Goal: Task Accomplishment & Management: Use online tool/utility

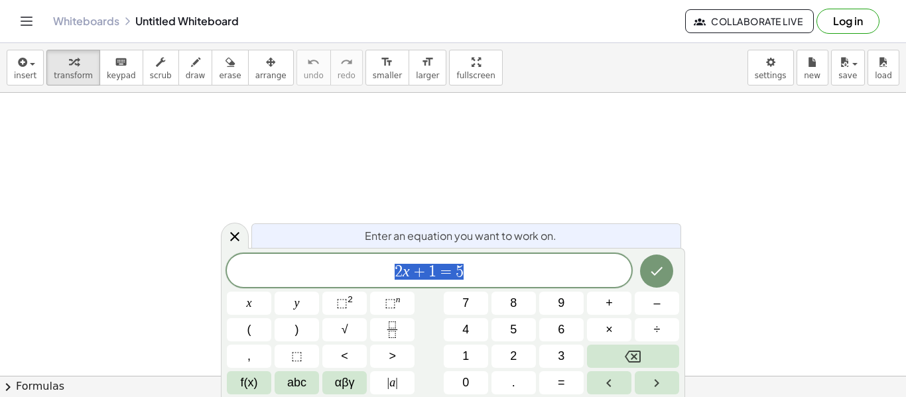
scroll to position [1141, 0]
click at [664, 271] on icon "Done" at bounding box center [657, 271] width 16 height 16
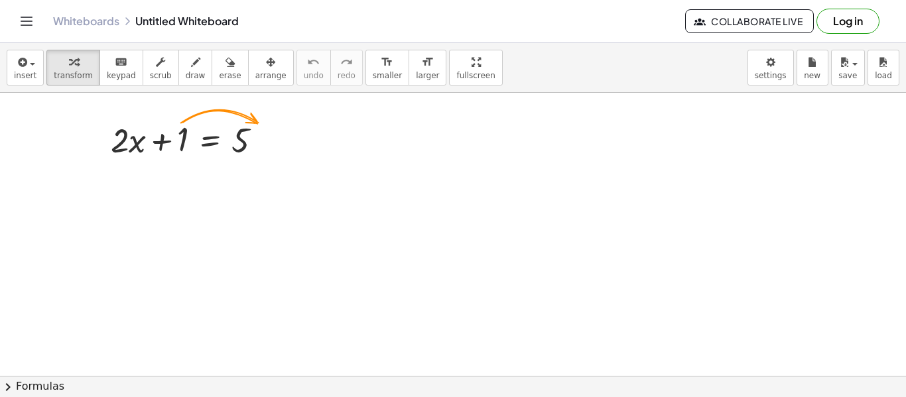
scroll to position [1148, 0]
click at [172, 141] on div at bounding box center [191, 139] width 175 height 45
click at [264, 145] on div at bounding box center [266, 141] width 15 height 15
drag, startPoint x: 264, startPoint y: 145, endPoint x: 257, endPoint y: 161, distance: 17.9
click at [210, 141] on div "+ · 2 · x + 1 = 5" at bounding box center [210, 141] width 0 height 0
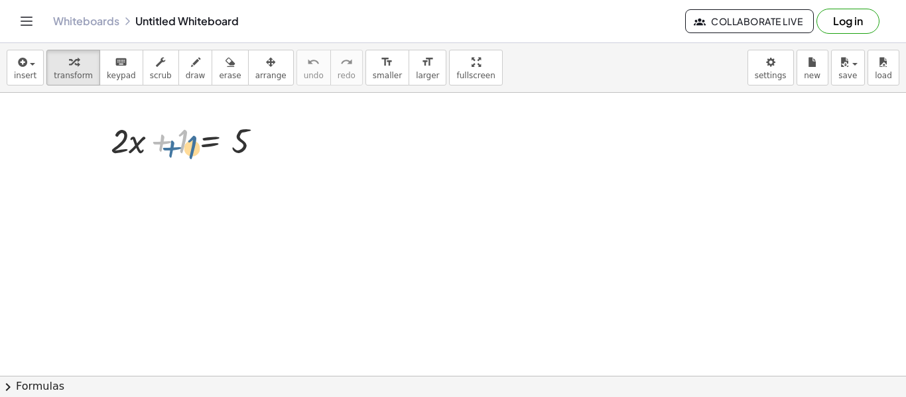
drag, startPoint x: 172, startPoint y: 139, endPoint x: 180, endPoint y: 142, distance: 7.8
click at [180, 142] on div at bounding box center [191, 139] width 175 height 45
drag, startPoint x: 188, startPoint y: 135, endPoint x: 261, endPoint y: 162, distance: 78.5
click at [261, 162] on div at bounding box center [191, 139] width 175 height 45
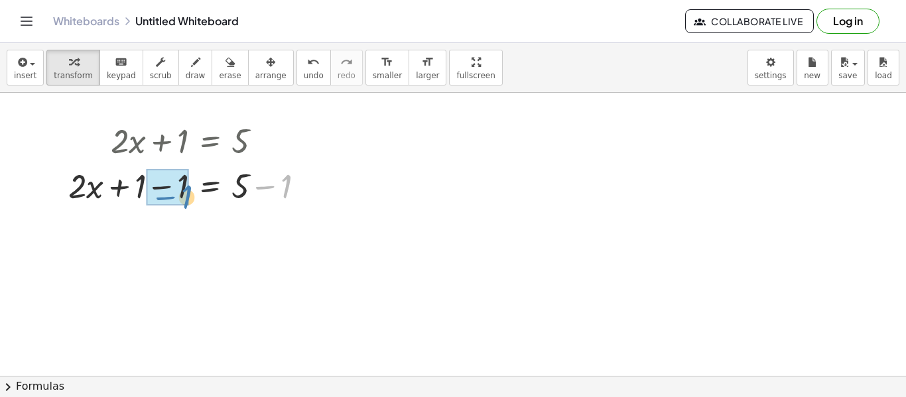
drag, startPoint x: 285, startPoint y: 197, endPoint x: 182, endPoint y: 200, distance: 102.8
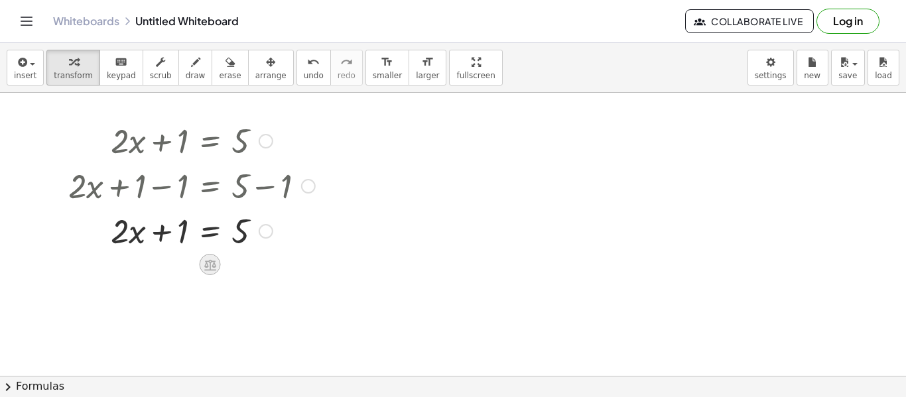
click at [206, 269] on icon at bounding box center [210, 264] width 12 height 11
drag, startPoint x: 186, startPoint y: 264, endPoint x: 176, endPoint y: 258, distance: 12.2
click at [176, 258] on div "−" at bounding box center [183, 264] width 21 height 21
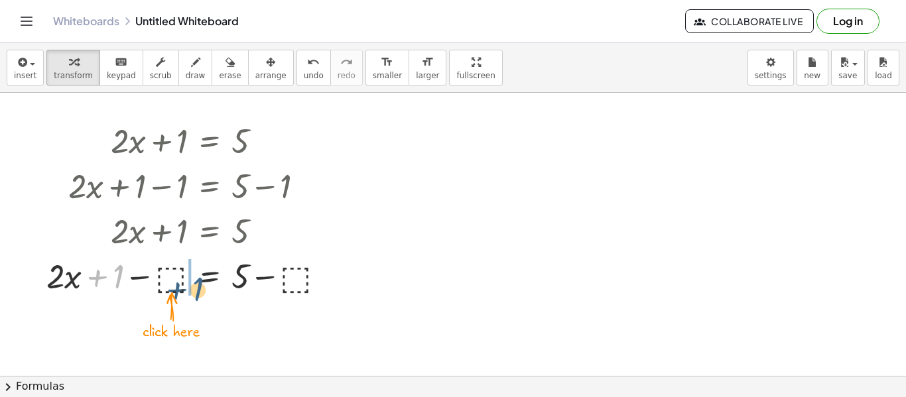
drag, startPoint x: 123, startPoint y: 273, endPoint x: 203, endPoint y: 285, distance: 80.5
click at [203, 285] on div at bounding box center [191, 275] width 303 height 45
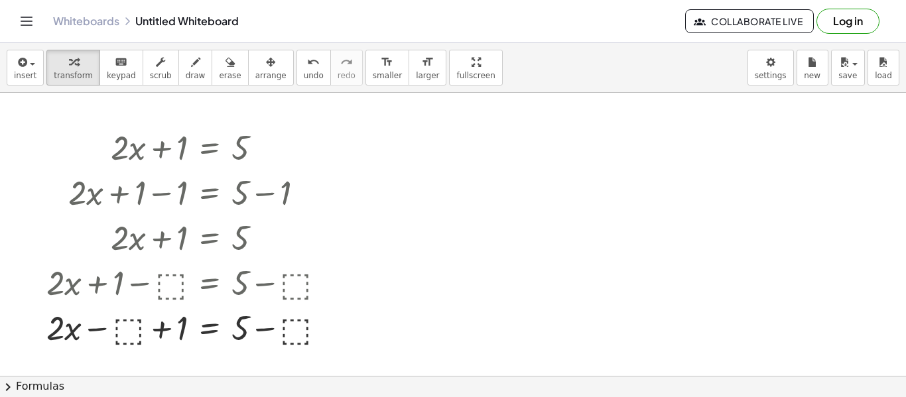
scroll to position [1141, 0]
click at [307, 62] on icon "undo" at bounding box center [313, 62] width 13 height 16
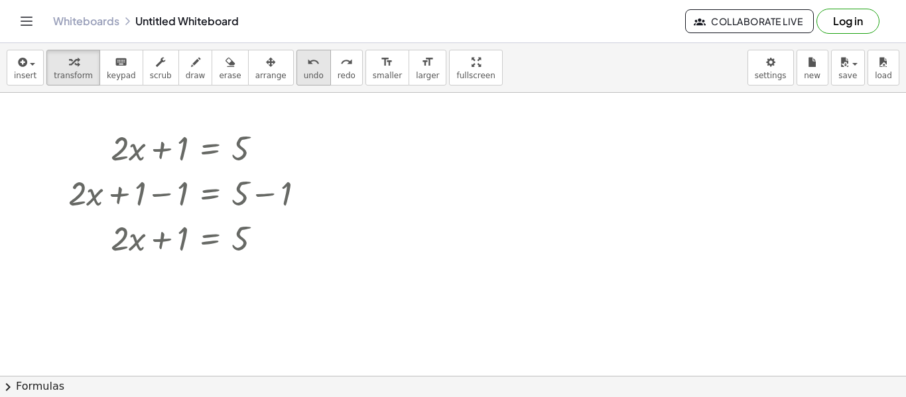
click at [307, 62] on icon "undo" at bounding box center [313, 62] width 13 height 16
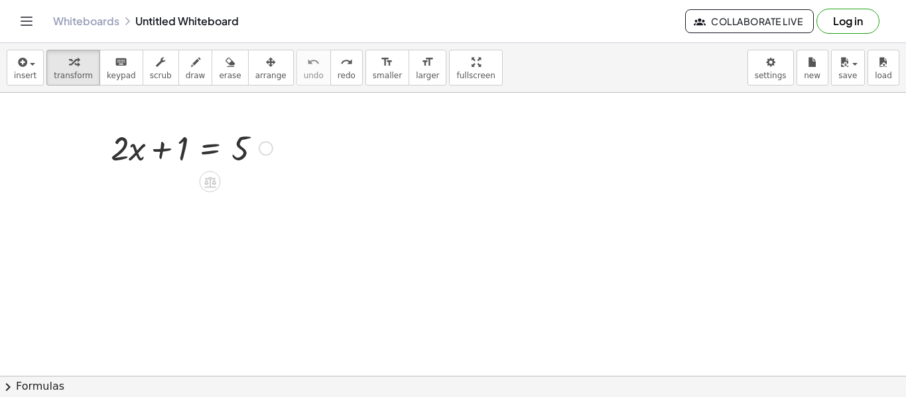
click at [163, 168] on div at bounding box center [191, 147] width 175 height 45
click at [167, 151] on div at bounding box center [191, 147] width 175 height 45
click at [182, 150] on div at bounding box center [191, 147] width 175 height 45
click at [237, 158] on div at bounding box center [191, 147] width 175 height 45
click at [217, 174] on div at bounding box center [210, 181] width 21 height 21
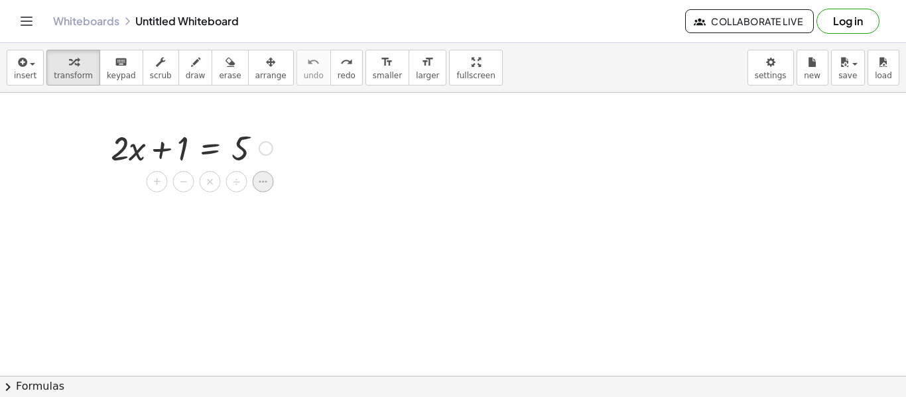
click at [259, 180] on icon at bounding box center [263, 182] width 12 height 12
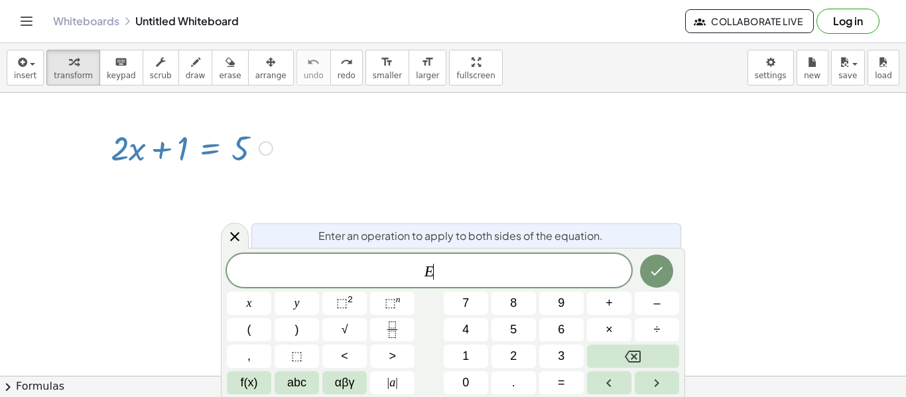
scroll to position [1, 0]
click at [655, 269] on icon "Done" at bounding box center [657, 271] width 16 height 16
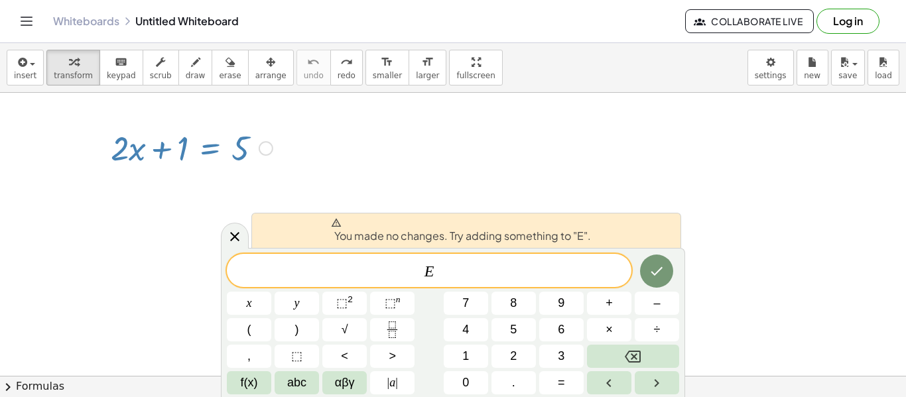
click at [630, 242] on div "You made no changes. Try adding something to "E"." at bounding box center [466, 230] width 430 height 35
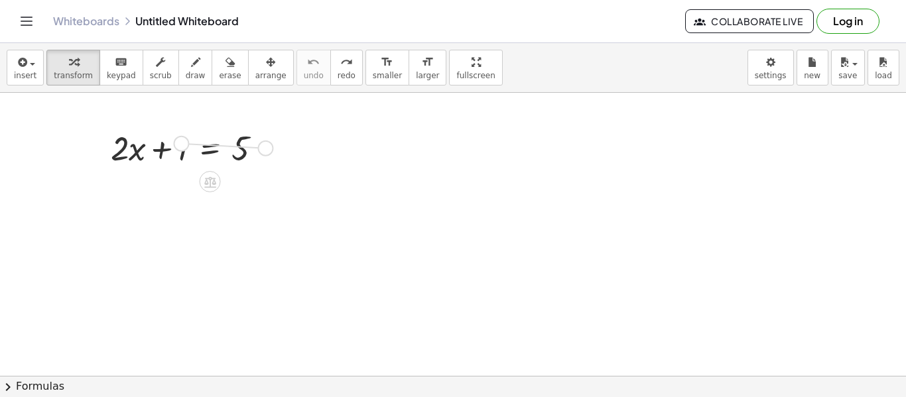
drag, startPoint x: 264, startPoint y: 151, endPoint x: 180, endPoint y: 146, distance: 84.4
click at [210, 149] on div "+ · 2 · x + 1 = 5" at bounding box center [210, 149] width 0 height 0
drag, startPoint x: 269, startPoint y: 149, endPoint x: 262, endPoint y: 209, distance: 60.1
click at [139, 218] on div at bounding box center [173, 196] width 175 height 45
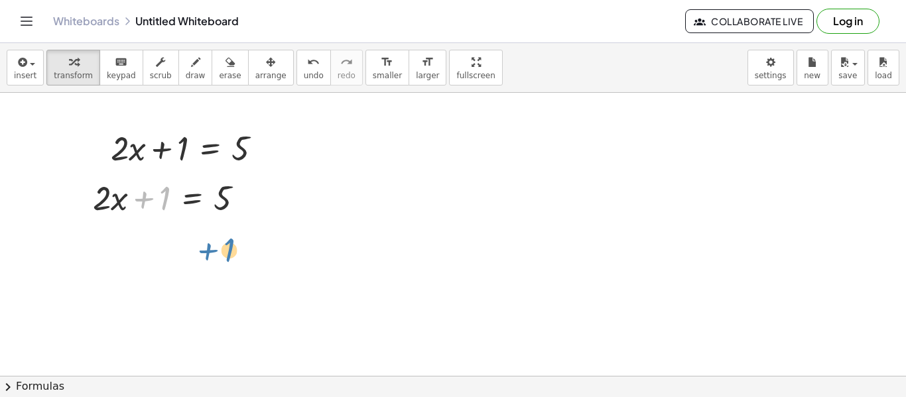
drag, startPoint x: 139, startPoint y: 218, endPoint x: 203, endPoint y: 268, distance: 80.8
drag, startPoint x: 161, startPoint y: 201, endPoint x: 245, endPoint y: 256, distance: 100.6
drag, startPoint x: 147, startPoint y: 198, endPoint x: 254, endPoint y: 218, distance: 108.6
click at [254, 218] on div at bounding box center [173, 196] width 175 height 45
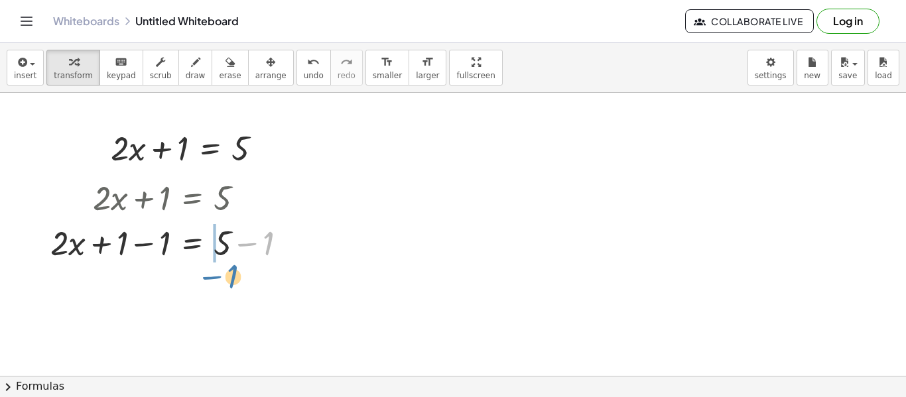
drag, startPoint x: 264, startPoint y: 239, endPoint x: 220, endPoint y: 267, distance: 52.8
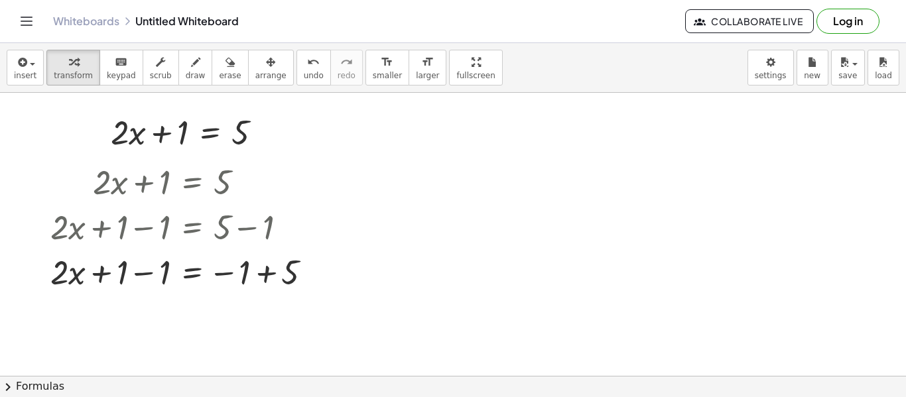
scroll to position [1155, 0]
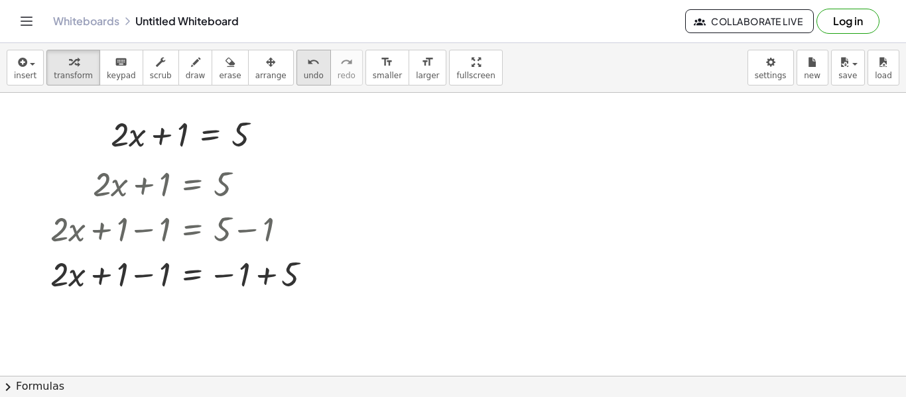
click at [296, 81] on button "undo undo" at bounding box center [313, 68] width 34 height 36
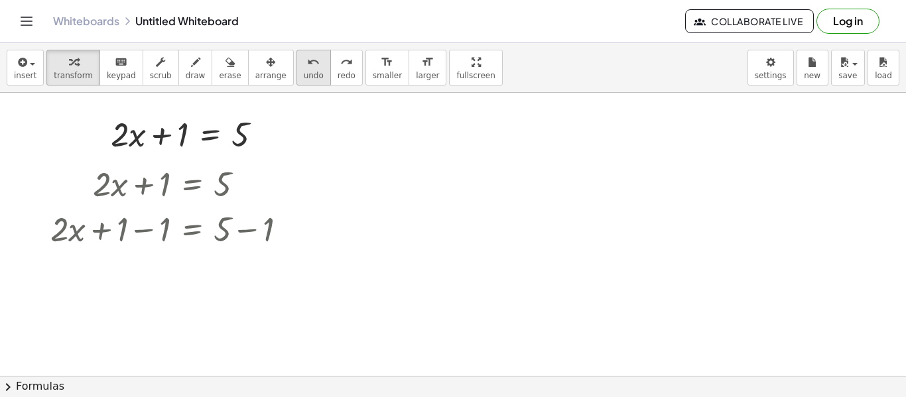
click at [296, 81] on button "undo undo" at bounding box center [313, 68] width 34 height 36
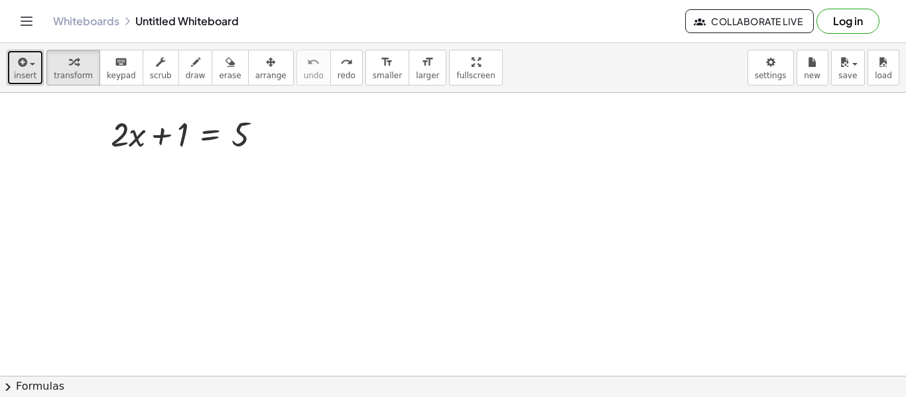
click at [18, 68] on icon "button" at bounding box center [21, 62] width 12 height 16
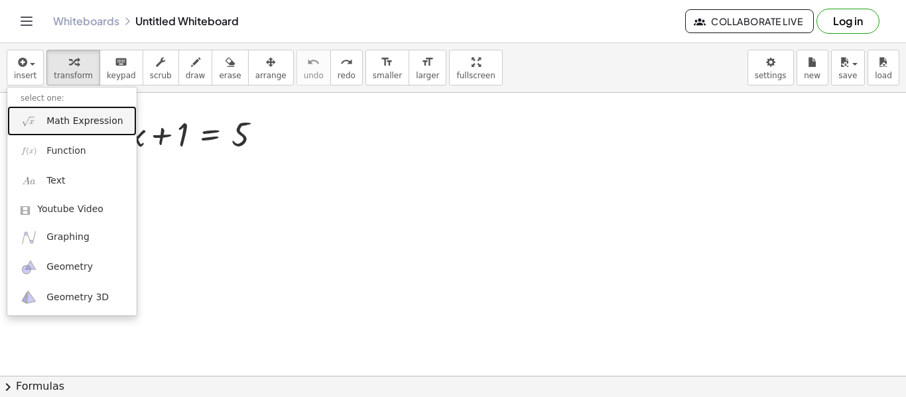
click at [78, 121] on span "Math Expression" at bounding box center [84, 121] width 76 height 13
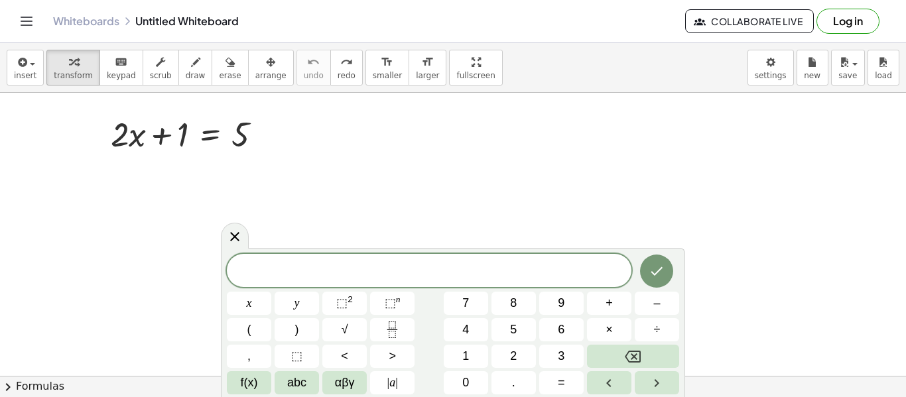
scroll to position [2, 0]
click at [650, 263] on icon "Done" at bounding box center [657, 270] width 16 height 16
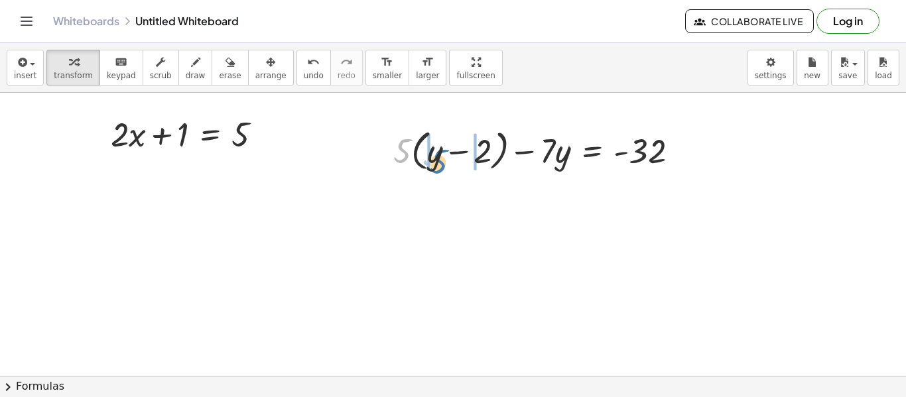
drag, startPoint x: 403, startPoint y: 141, endPoint x: 437, endPoint y: 152, distance: 35.5
click at [437, 152] on div at bounding box center [541, 150] width 309 height 50
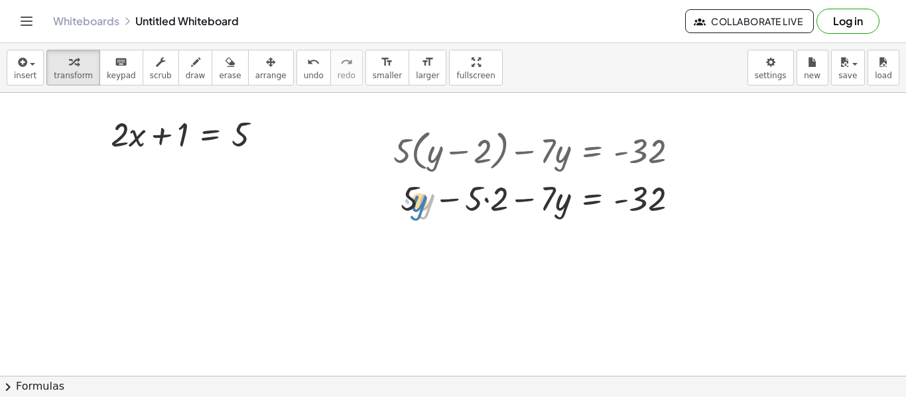
click at [416, 200] on div at bounding box center [541, 197] width 309 height 45
click at [409, 196] on div at bounding box center [541, 197] width 309 height 45
drag, startPoint x: 409, startPoint y: 196, endPoint x: 553, endPoint y: 194, distance: 143.9
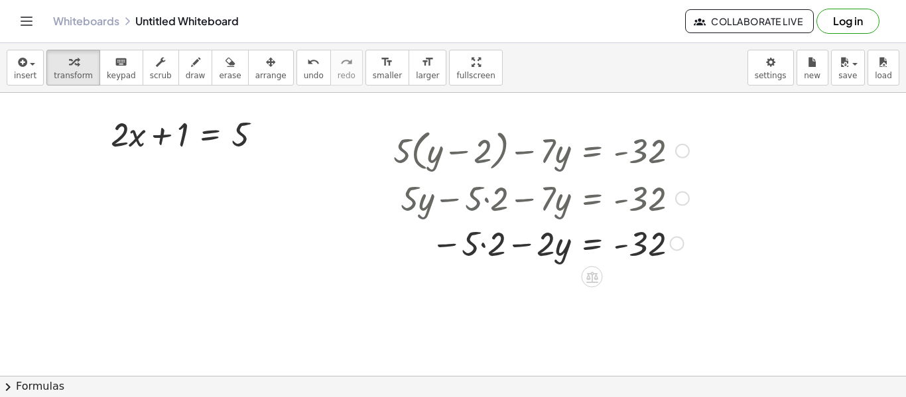
click at [484, 244] on div at bounding box center [541, 242] width 309 height 45
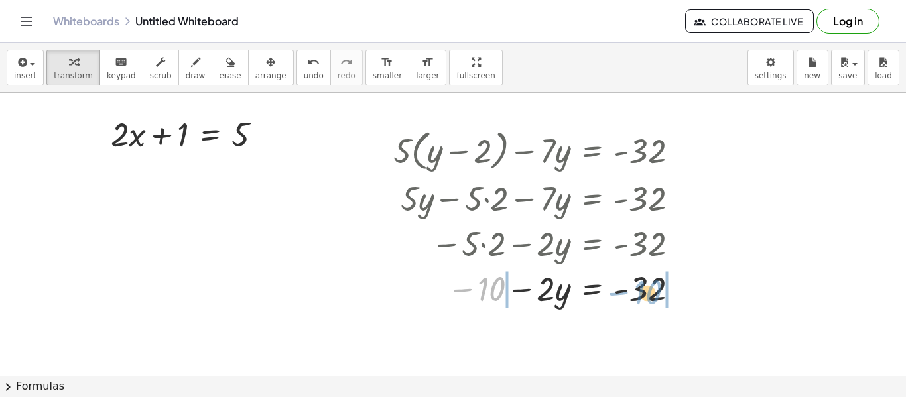
drag, startPoint x: 493, startPoint y: 285, endPoint x: 656, endPoint y: 293, distance: 162.7
click at [656, 293] on div at bounding box center [541, 287] width 309 height 45
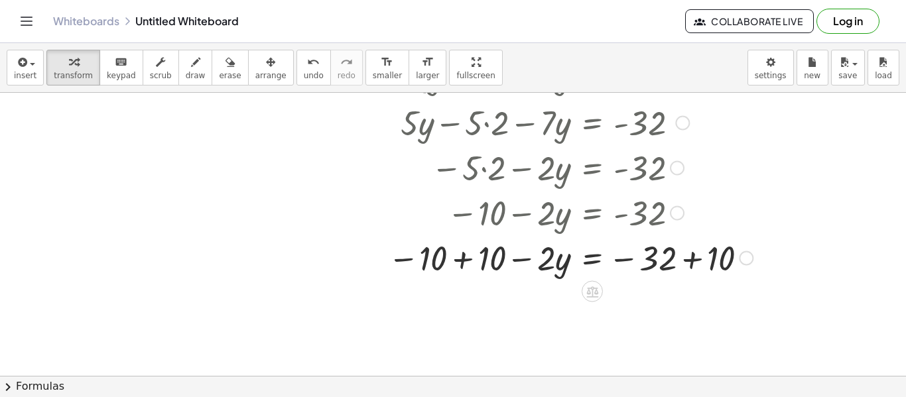
scroll to position [1232, 0]
click at [694, 253] on div at bounding box center [570, 255] width 378 height 45
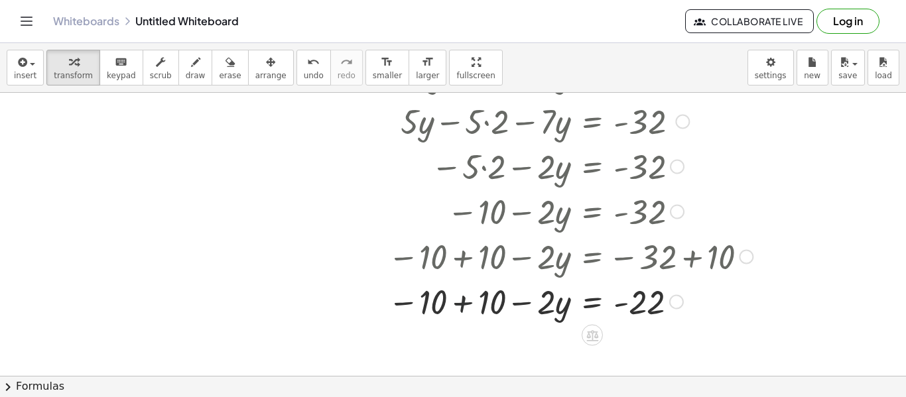
click at [463, 302] on div at bounding box center [570, 301] width 378 height 45
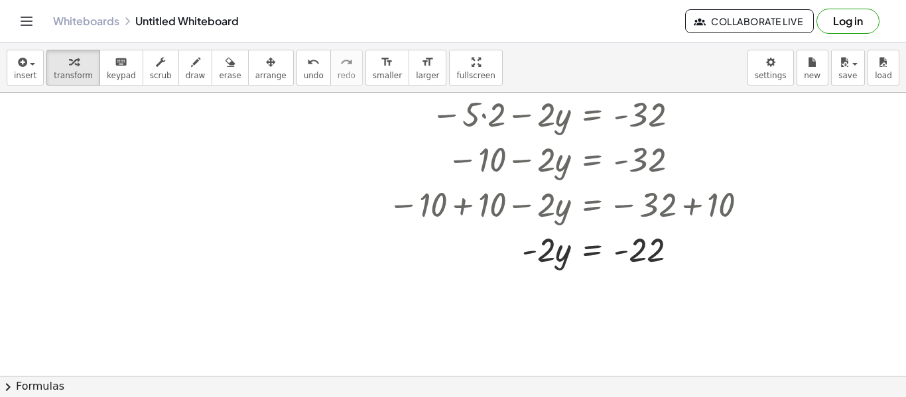
scroll to position [1286, 0]
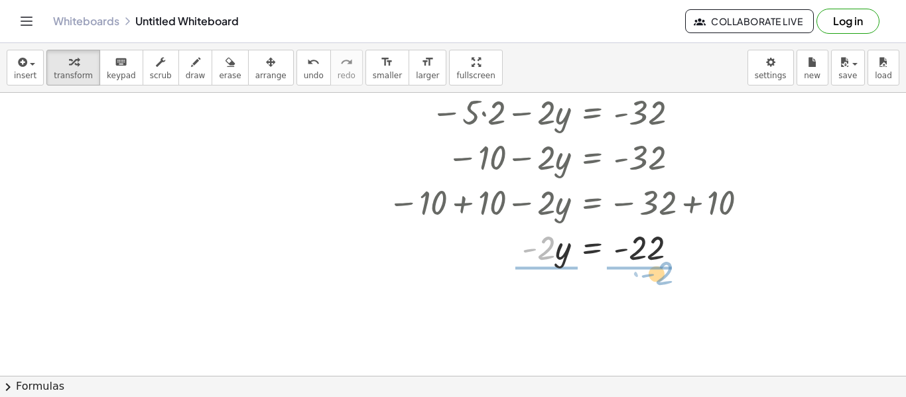
drag, startPoint x: 550, startPoint y: 247, endPoint x: 668, endPoint y: 271, distance: 120.6
click at [668, 271] on div "+ · 5 · ( + y − 2 ) − · 7 · y = - 32 + · 5 · y − · 5 · 2 − · 7 · y = - 32 − · 5…" at bounding box center [565, 131] width 395 height 283
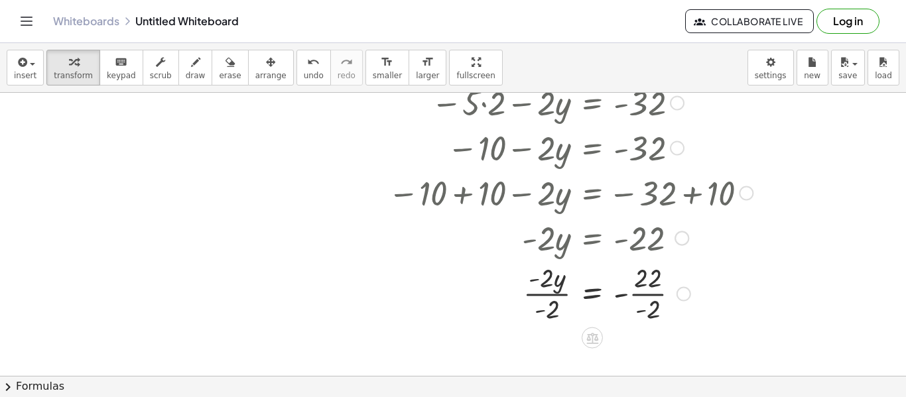
scroll to position [1297, 0]
click at [582, 250] on div at bounding box center [569, 235] width 378 height 45
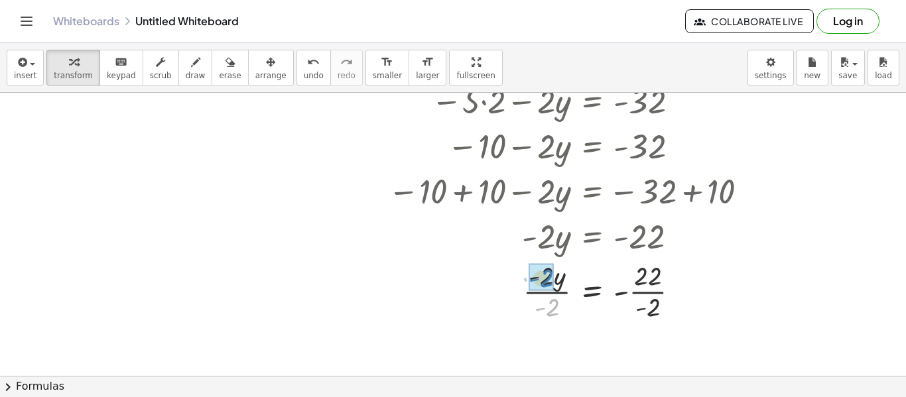
drag, startPoint x: 547, startPoint y: 309, endPoint x: 541, endPoint y: 277, distance: 32.3
drag, startPoint x: 656, startPoint y: 312, endPoint x: 655, endPoint y: 286, distance: 25.9
click at [631, 293] on div at bounding box center [570, 291] width 378 height 44
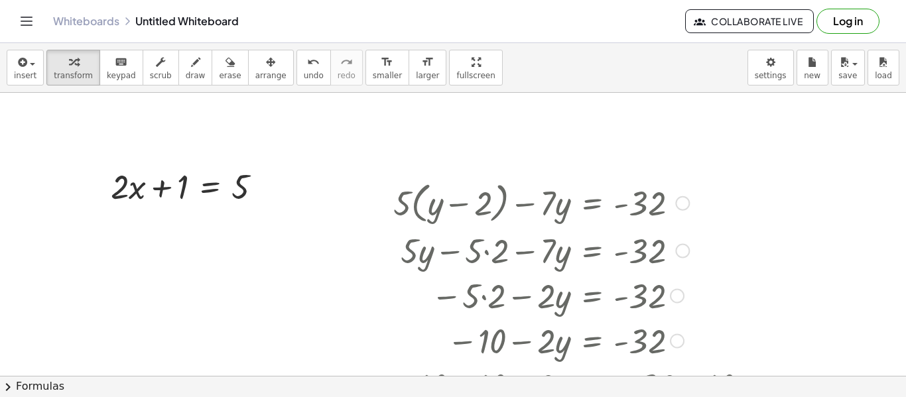
scroll to position [1110, 0]
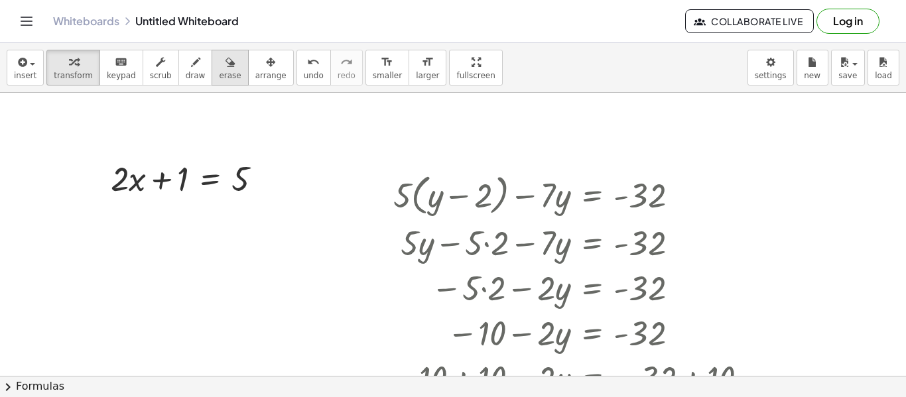
click at [226, 68] on icon "button" at bounding box center [230, 62] width 9 height 16
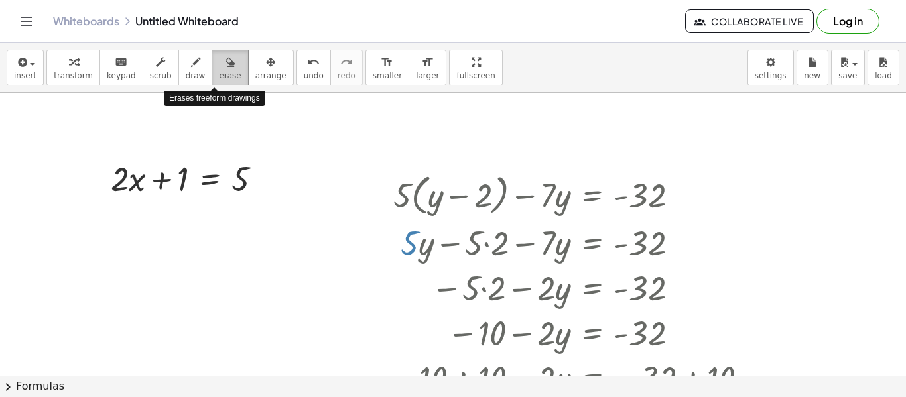
click at [226, 68] on icon "button" at bounding box center [230, 62] width 9 height 16
drag, startPoint x: 586, startPoint y: 251, endPoint x: 545, endPoint y: 285, distance: 52.3
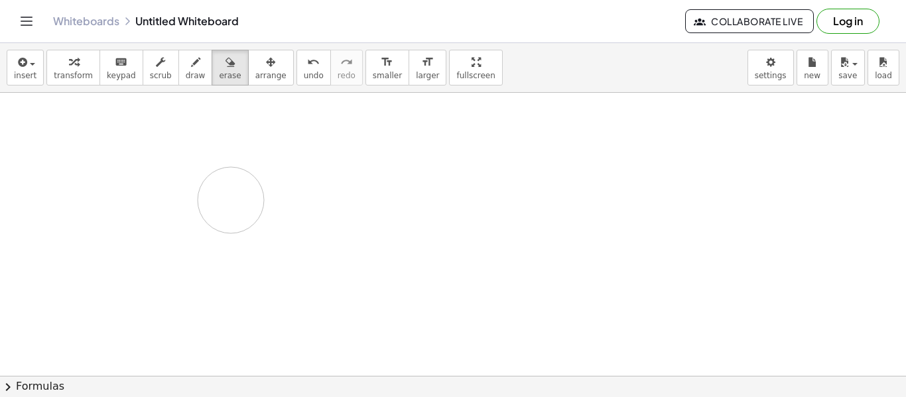
drag, startPoint x: 545, startPoint y: 285, endPoint x: 397, endPoint y: 371, distance: 172.1
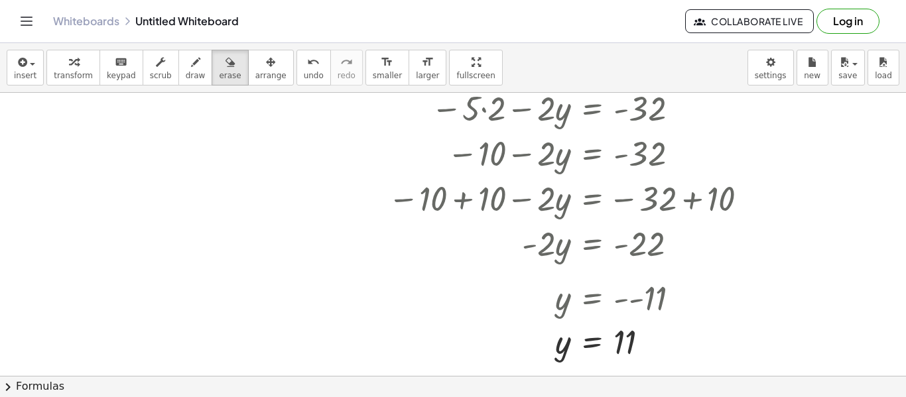
scroll to position [1289, 0]
click at [298, 81] on button "undo undo" at bounding box center [313, 68] width 34 height 36
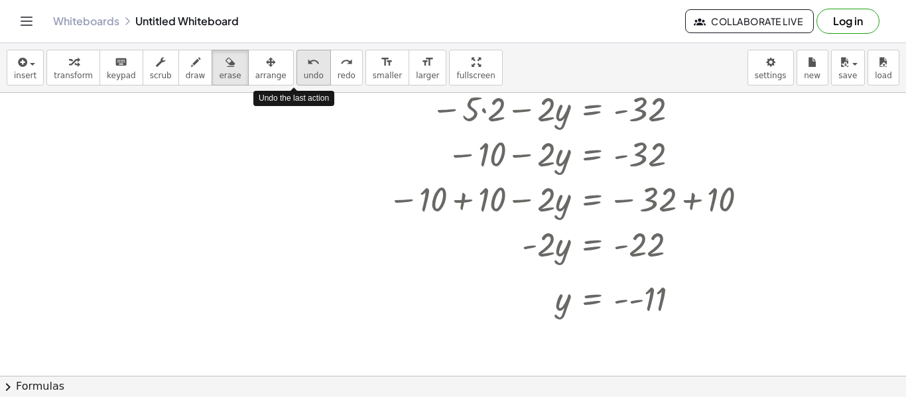
click at [298, 81] on button "undo undo" at bounding box center [313, 68] width 34 height 36
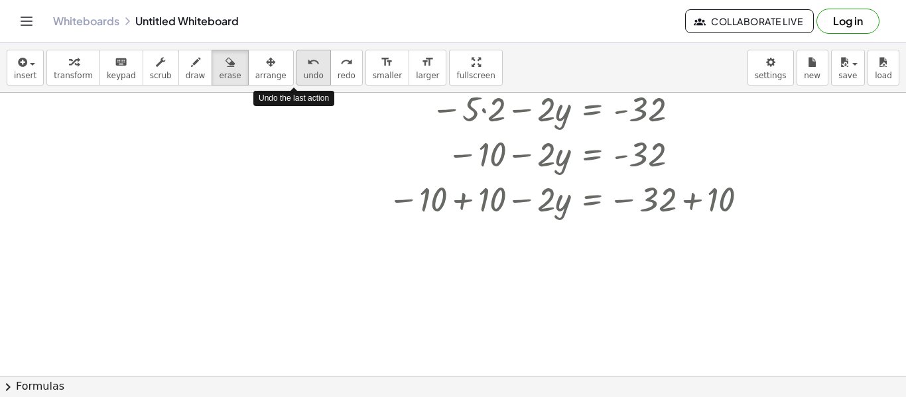
click at [298, 81] on button "undo undo" at bounding box center [313, 68] width 34 height 36
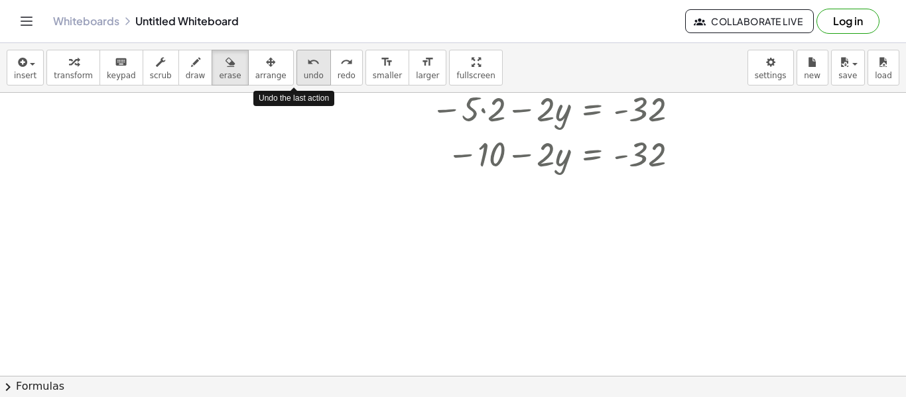
click at [298, 81] on button "undo undo" at bounding box center [313, 68] width 34 height 36
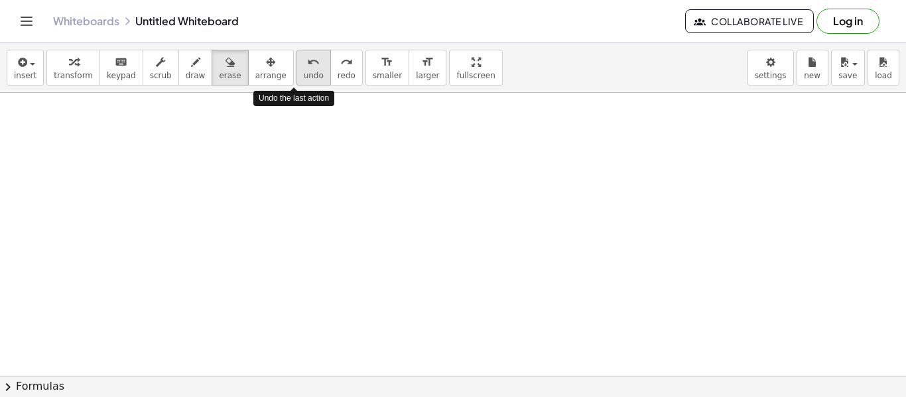
click at [298, 81] on button "undo undo" at bounding box center [313, 68] width 34 height 36
click at [198, 299] on div "insert select one: Math Expression Function Text Youtube Video Graphing Geometr…" at bounding box center [453, 220] width 906 height 354
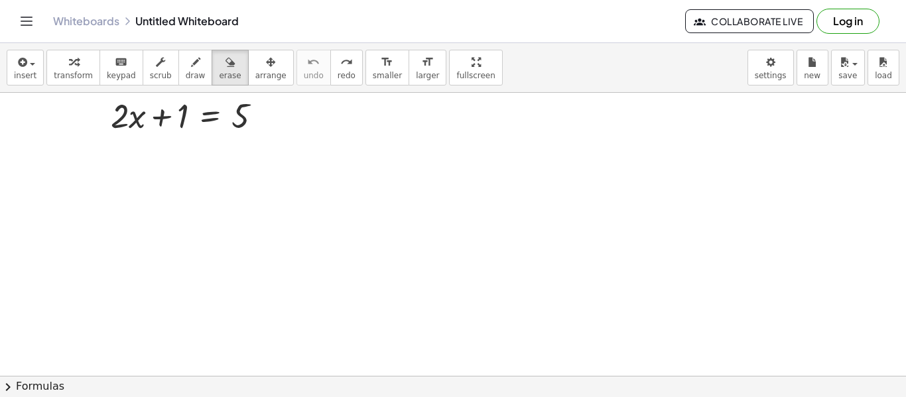
scroll to position [1194, 0]
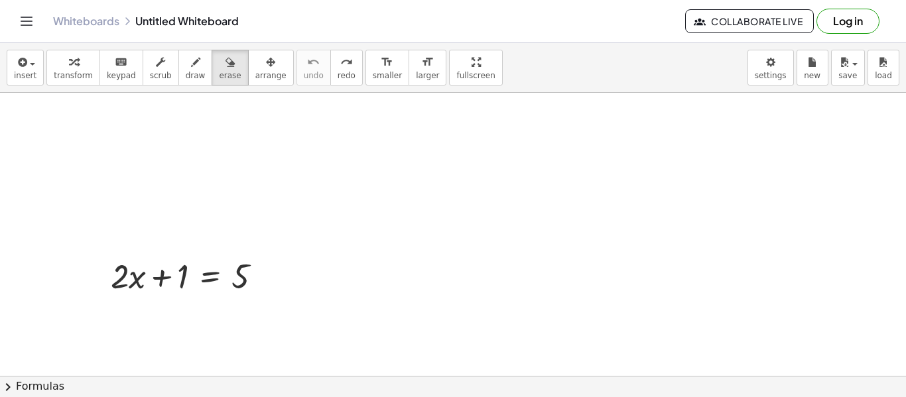
scroll to position [1015, 0]
drag, startPoint x: 233, startPoint y: 275, endPoint x: 199, endPoint y: 280, distance: 34.8
drag, startPoint x: 221, startPoint y: 284, endPoint x: 491, endPoint y: 158, distance: 297.9
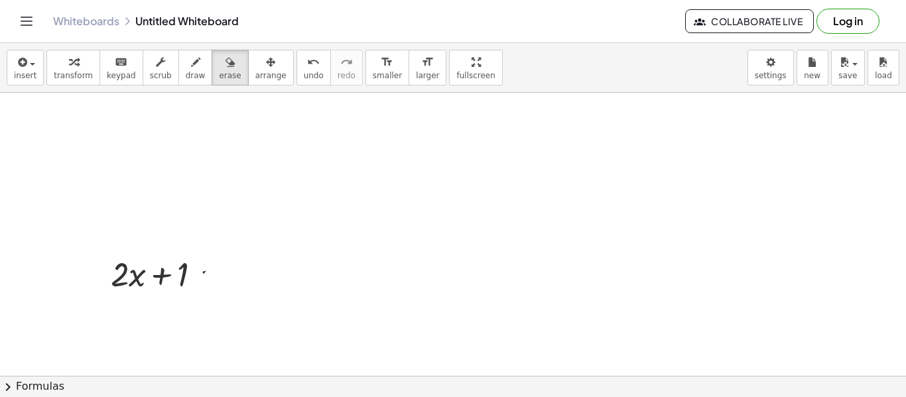
drag, startPoint x: 258, startPoint y: 235, endPoint x: 0, endPoint y: 428, distance: 321.8
click at [0, 397] on html "Graspable Math Activities Get Started Activity Bank Assigned Work Classes White…" at bounding box center [453, 198] width 906 height 397
click at [14, 72] on span "insert" at bounding box center [25, 75] width 23 height 9
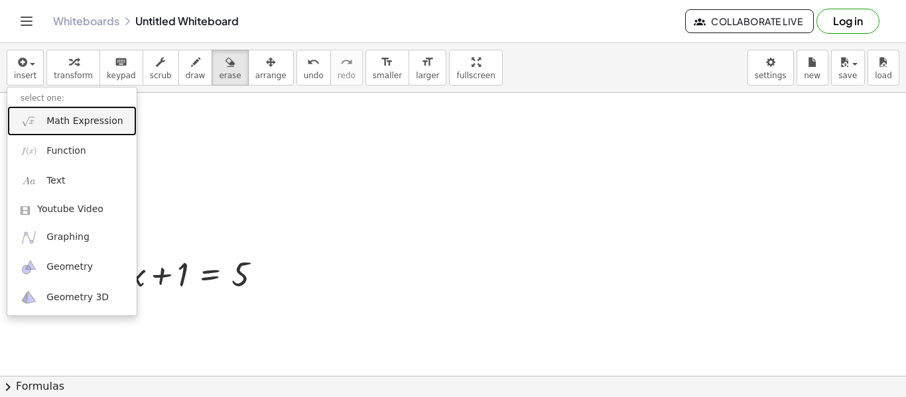
click at [44, 118] on link "Math Expression" at bounding box center [71, 121] width 129 height 30
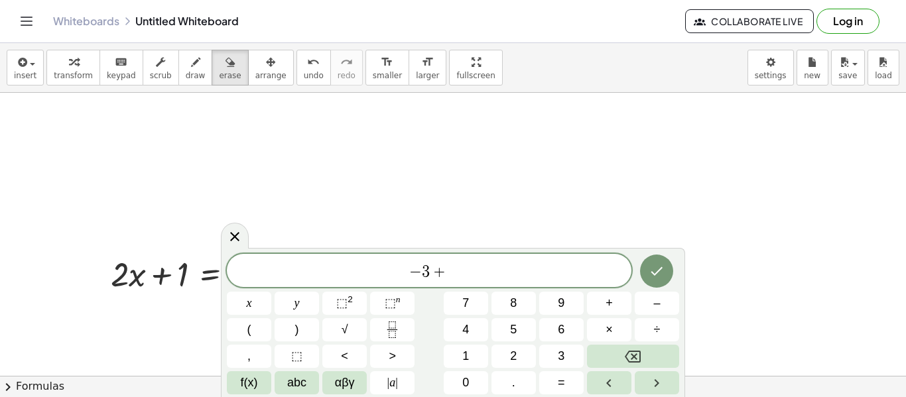
scroll to position [5, 0]
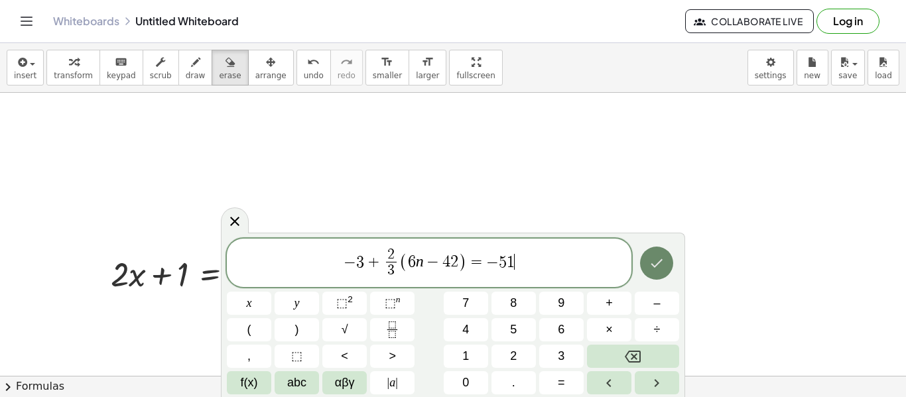
click at [651, 269] on icon "Done" at bounding box center [657, 263] width 16 height 16
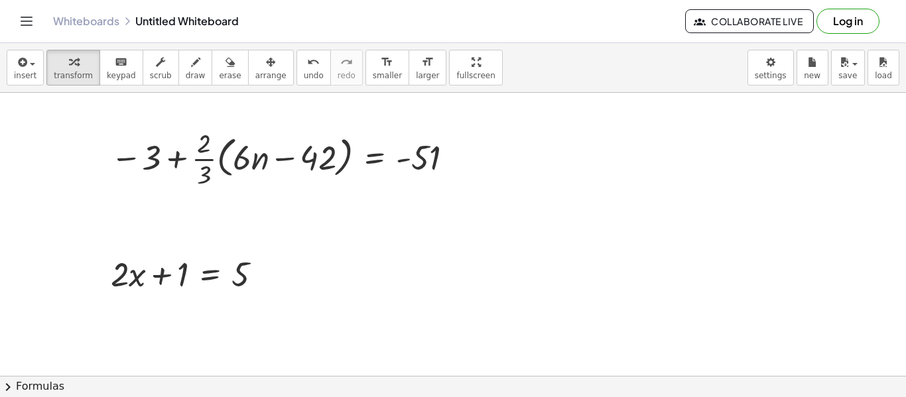
scroll to position [1023, 0]
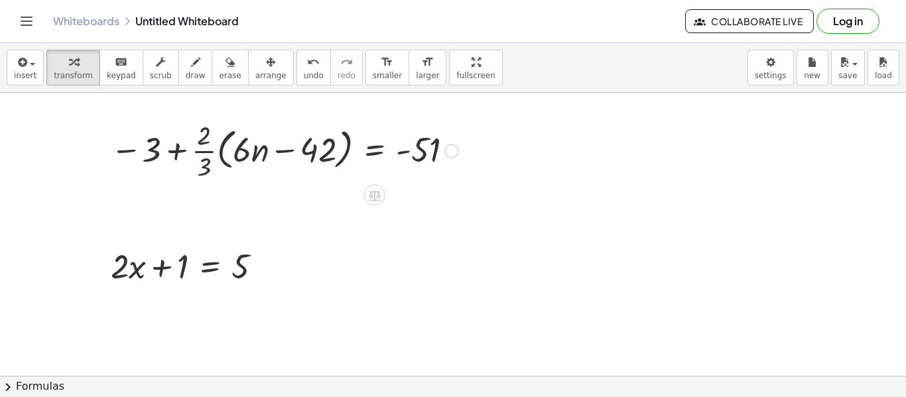
click at [175, 148] on div at bounding box center [284, 150] width 361 height 66
click at [176, 151] on div at bounding box center [284, 150] width 361 height 66
click at [206, 136] on div at bounding box center [284, 150] width 361 height 66
drag, startPoint x: 204, startPoint y: 154, endPoint x: 236, endPoint y: 156, distance: 31.9
click at [236, 156] on div at bounding box center [284, 150] width 361 height 66
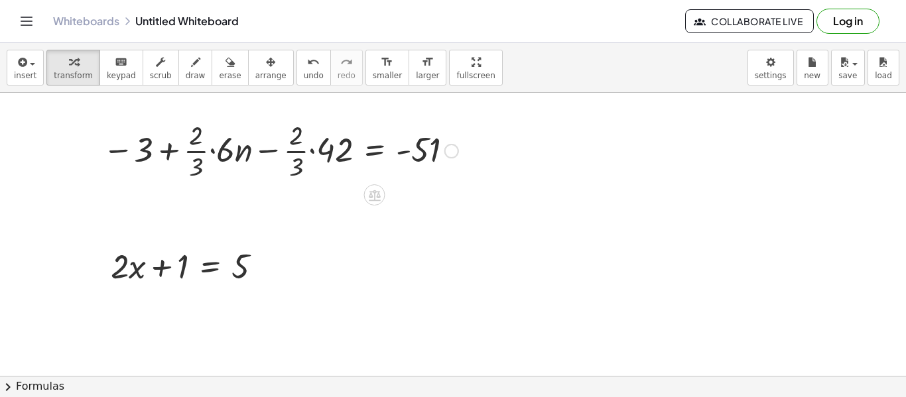
click at [214, 151] on div at bounding box center [280, 150] width 369 height 66
click at [309, 151] on div at bounding box center [283, 150] width 361 height 66
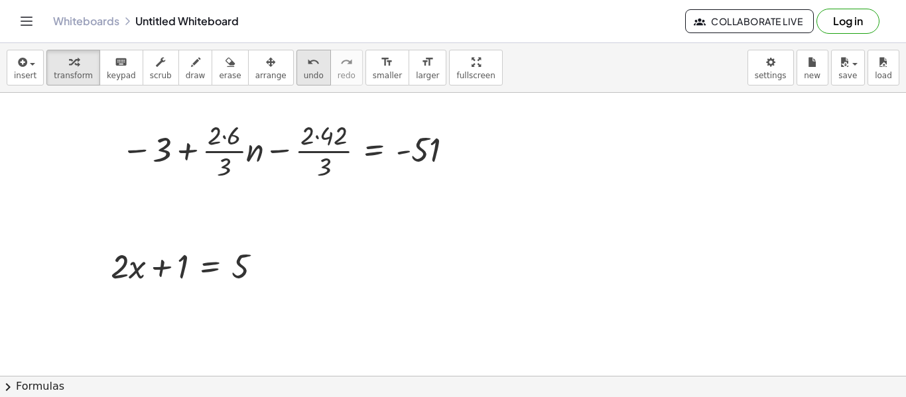
click at [296, 80] on button "undo undo" at bounding box center [313, 68] width 34 height 36
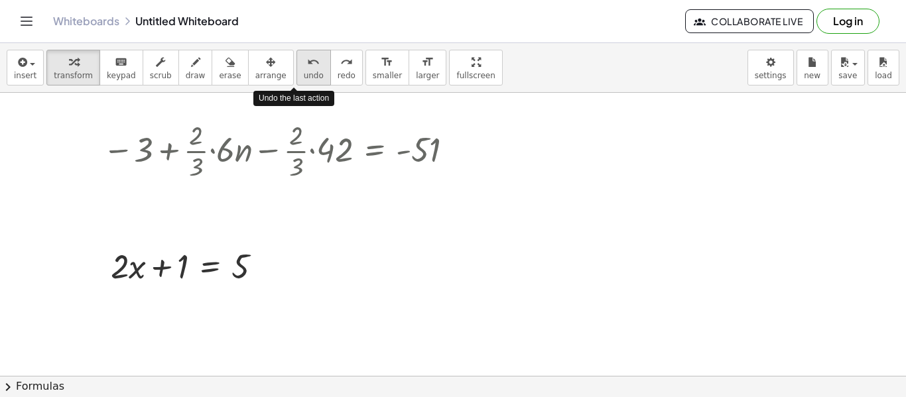
click at [296, 80] on button "undo undo" at bounding box center [313, 68] width 34 height 36
click at [296, 82] on button "undo undo" at bounding box center [313, 68] width 34 height 36
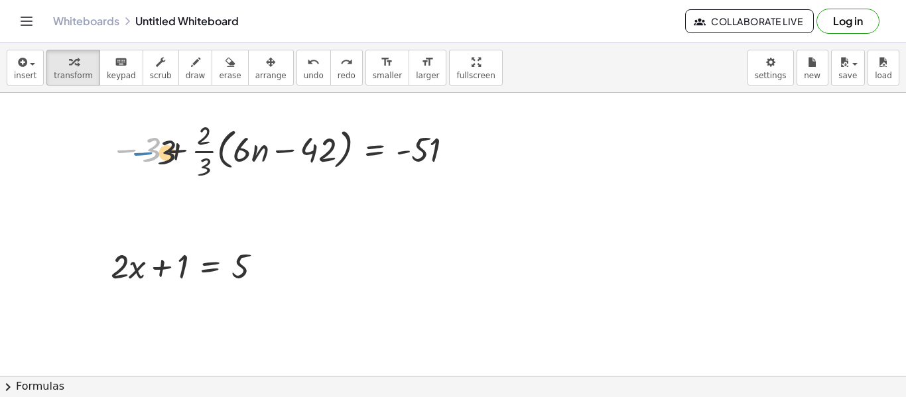
drag, startPoint x: 135, startPoint y: 153, endPoint x: 147, endPoint y: 155, distance: 11.4
click at [147, 155] on div at bounding box center [284, 150] width 361 height 66
drag, startPoint x: 151, startPoint y: 153, endPoint x: 216, endPoint y: 170, distance: 67.1
click at [216, 170] on div at bounding box center [284, 150] width 361 height 66
drag, startPoint x: 145, startPoint y: 141, endPoint x: 194, endPoint y: 137, distance: 49.3
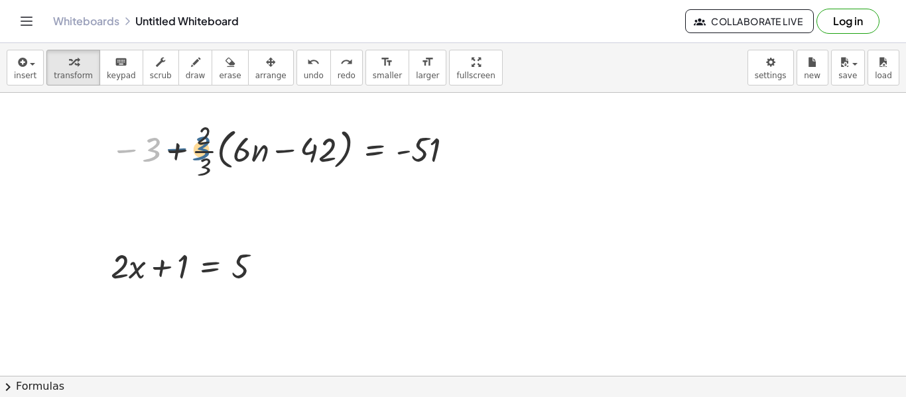
click at [194, 137] on div at bounding box center [284, 150] width 361 height 66
drag, startPoint x: 151, startPoint y: 148, endPoint x: 208, endPoint y: 141, distance: 57.5
click at [208, 141] on div at bounding box center [284, 150] width 361 height 66
drag, startPoint x: 201, startPoint y: 137, endPoint x: 204, endPoint y: 161, distance: 24.0
click at [204, 161] on div at bounding box center [284, 150] width 361 height 66
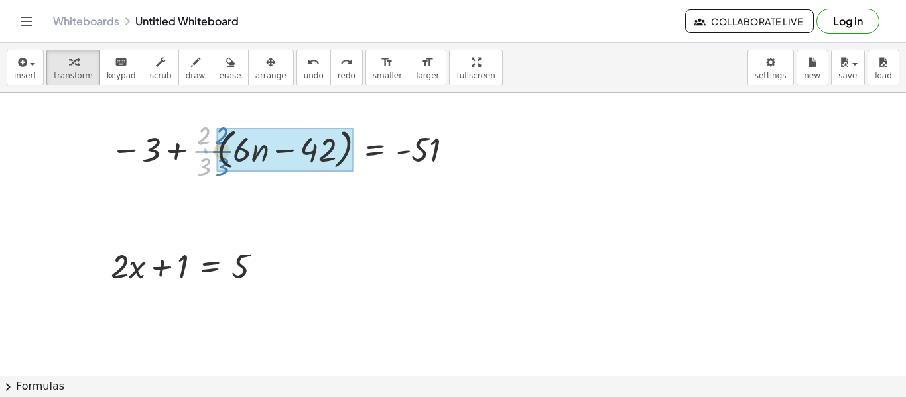
drag, startPoint x: 209, startPoint y: 150, endPoint x: 229, endPoint y: 150, distance: 19.9
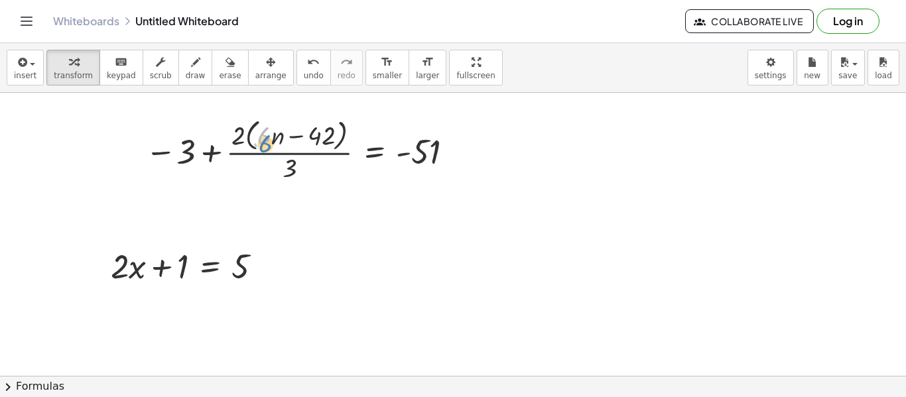
click at [264, 141] on div at bounding box center [302, 150] width 326 height 70
click at [280, 153] on div at bounding box center [302, 150] width 326 height 70
click at [298, 133] on div at bounding box center [302, 150] width 326 height 70
click at [298, 135] on div at bounding box center [302, 150] width 326 height 70
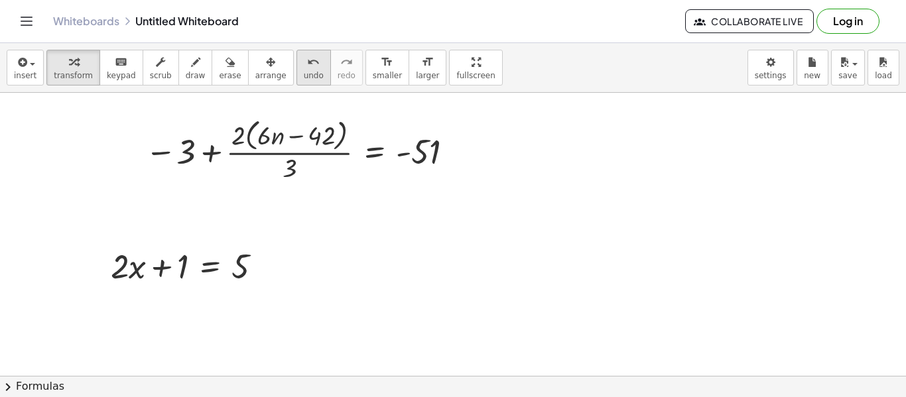
click at [307, 58] on icon "undo" at bounding box center [313, 62] width 13 height 16
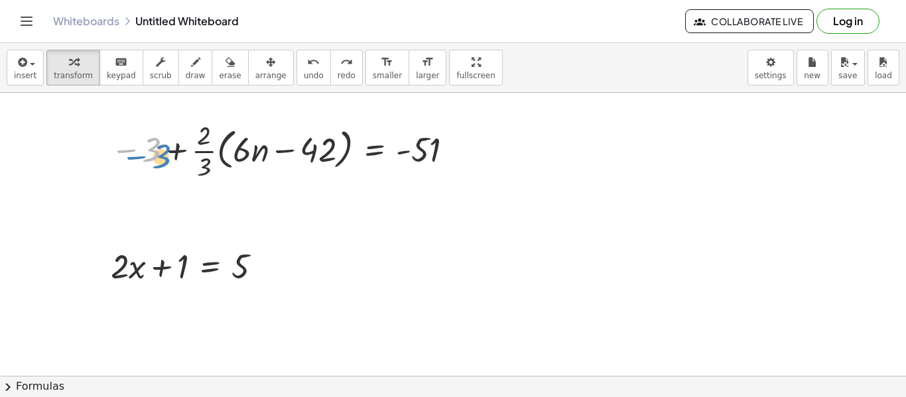
drag, startPoint x: 149, startPoint y: 147, endPoint x: 161, endPoint y: 152, distance: 13.1
click at [161, 152] on div at bounding box center [284, 150] width 361 height 66
drag, startPoint x: 140, startPoint y: 149, endPoint x: 147, endPoint y: 151, distance: 7.1
click at [147, 151] on div at bounding box center [284, 150] width 361 height 66
click at [233, 239] on div "+ · 2 · x + 1 = 5" at bounding box center [187, 265] width 192 height 52
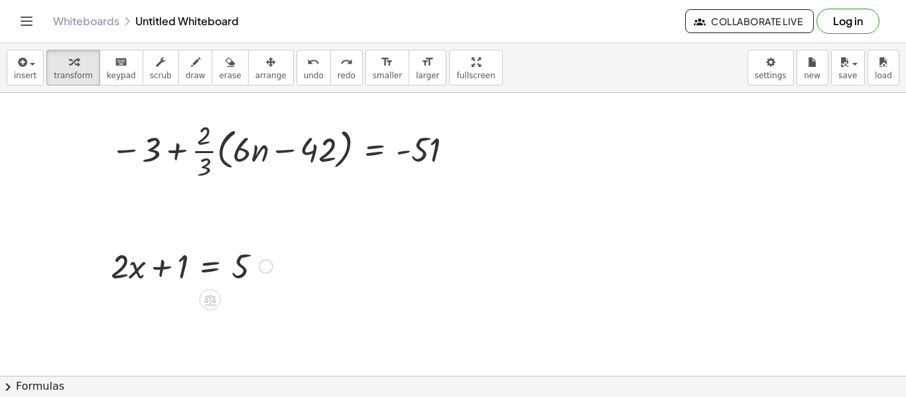
click at [275, 266] on div at bounding box center [191, 265] width 175 height 45
drag, startPoint x: 267, startPoint y: 265, endPoint x: 98, endPoint y: 287, distance: 170.5
click at [98, 287] on div "+ · 2 · x + 1 = 5" at bounding box center [187, 265] width 192 height 52
click at [307, 60] on icon "undo" at bounding box center [313, 62] width 13 height 16
click at [178, 140] on div at bounding box center [284, 150] width 361 height 66
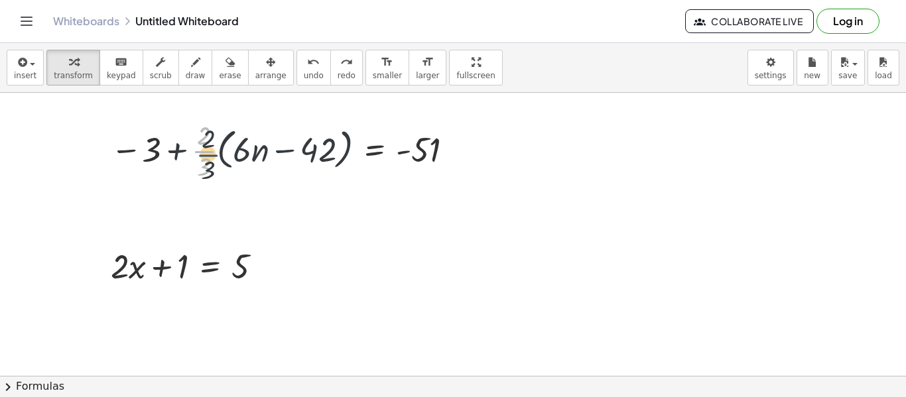
click at [197, 148] on div at bounding box center [284, 150] width 361 height 66
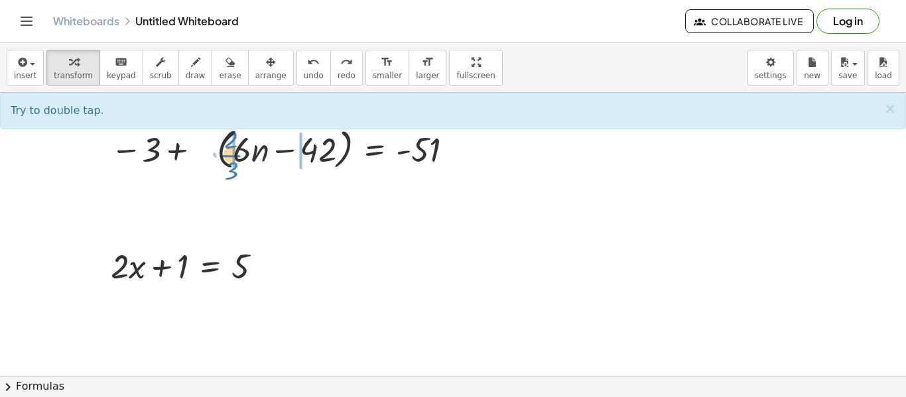
drag, startPoint x: 197, startPoint y: 148, endPoint x: 227, endPoint y: 152, distance: 30.1
click at [227, 152] on div at bounding box center [284, 150] width 361 height 66
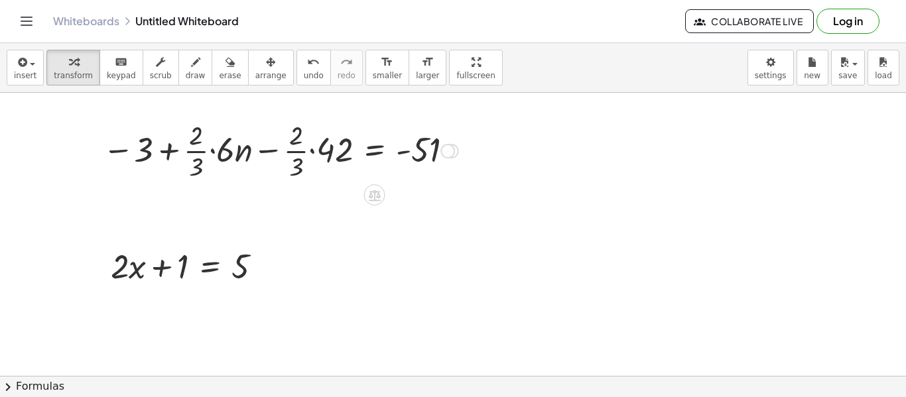
click at [213, 149] on div at bounding box center [280, 150] width 369 height 66
click at [176, 147] on div at bounding box center [283, 150] width 361 height 66
click at [269, 150] on div at bounding box center [283, 150] width 361 height 66
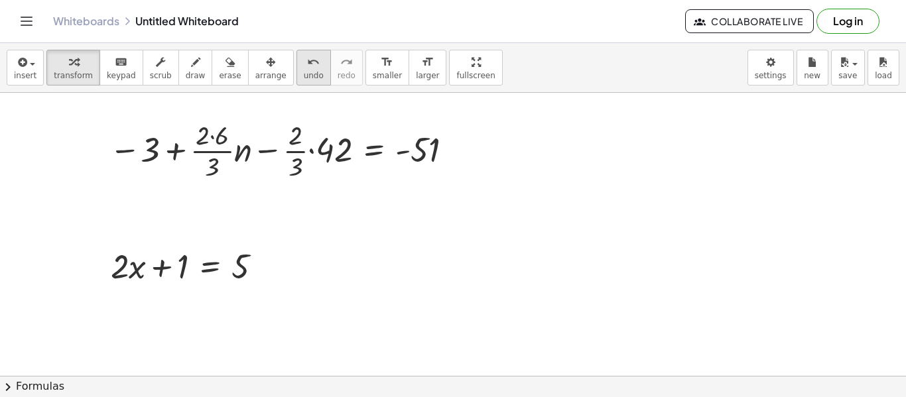
click at [304, 78] on span "undo" at bounding box center [314, 75] width 20 height 9
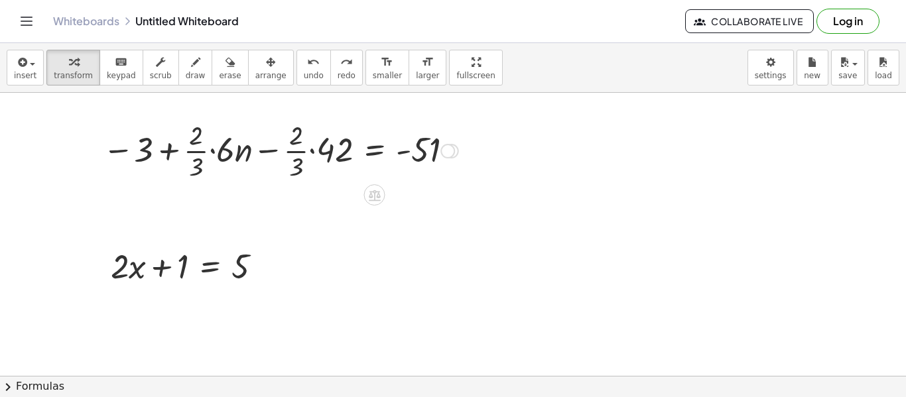
click at [208, 151] on div at bounding box center [280, 150] width 369 height 66
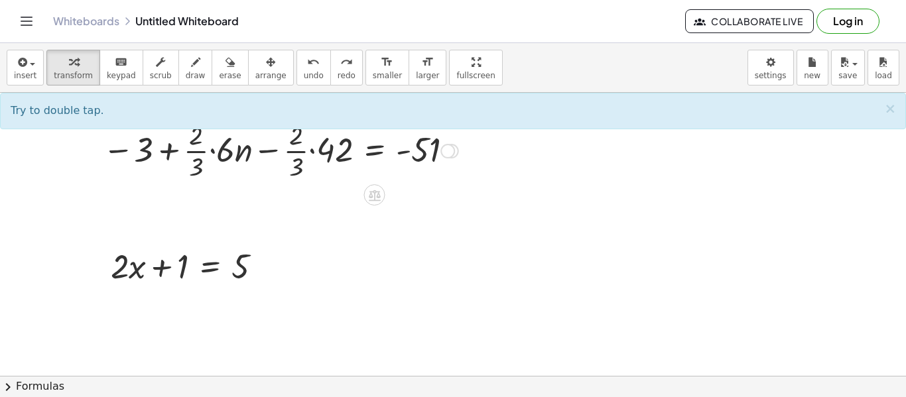
click at [214, 152] on div at bounding box center [280, 150] width 369 height 66
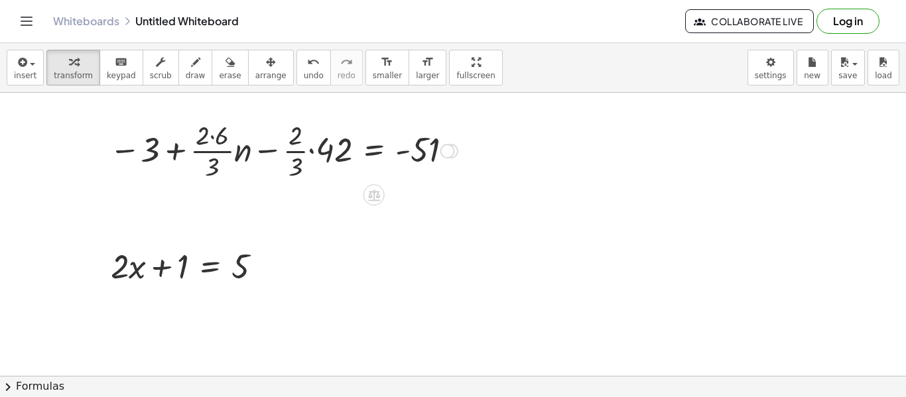
click at [212, 137] on div at bounding box center [283, 150] width 361 height 66
drag, startPoint x: 220, startPoint y: 166, endPoint x: 223, endPoint y: 135, distance: 30.6
drag, startPoint x: 299, startPoint y: 165, endPoint x: 299, endPoint y: 138, distance: 27.2
click at [299, 138] on div at bounding box center [297, 150] width 336 height 66
click at [311, 151] on div at bounding box center [297, 150] width 336 height 66
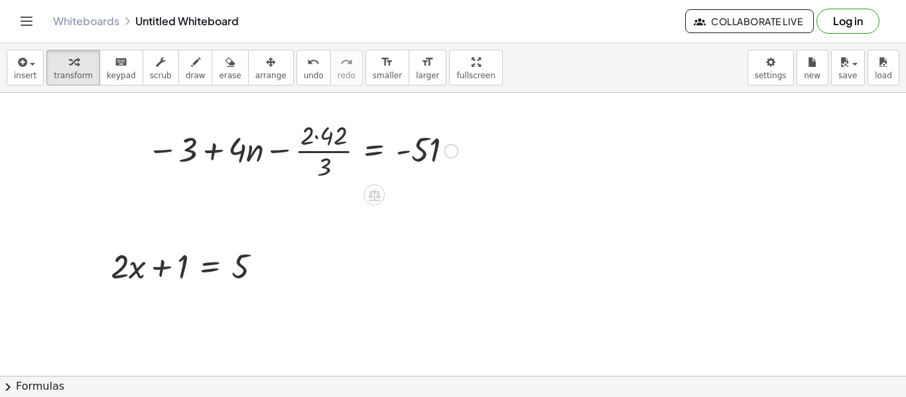
click at [316, 137] on div at bounding box center [303, 150] width 324 height 66
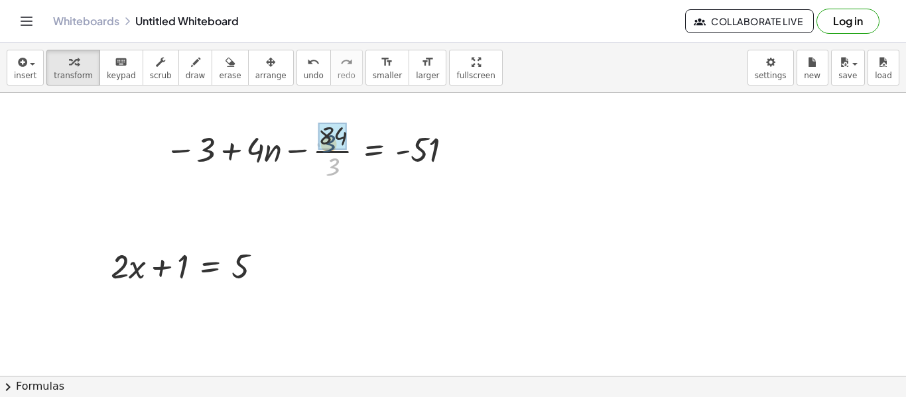
drag, startPoint x: 332, startPoint y: 164, endPoint x: 327, endPoint y: 139, distance: 25.0
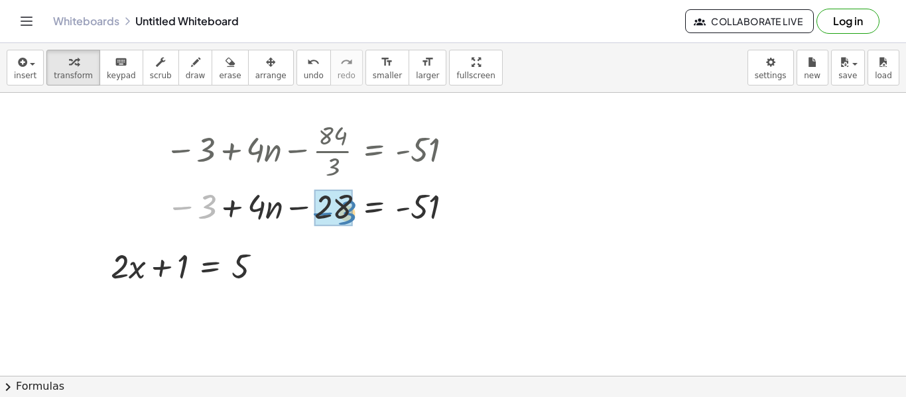
drag, startPoint x: 208, startPoint y: 206, endPoint x: 348, endPoint y: 212, distance: 140.7
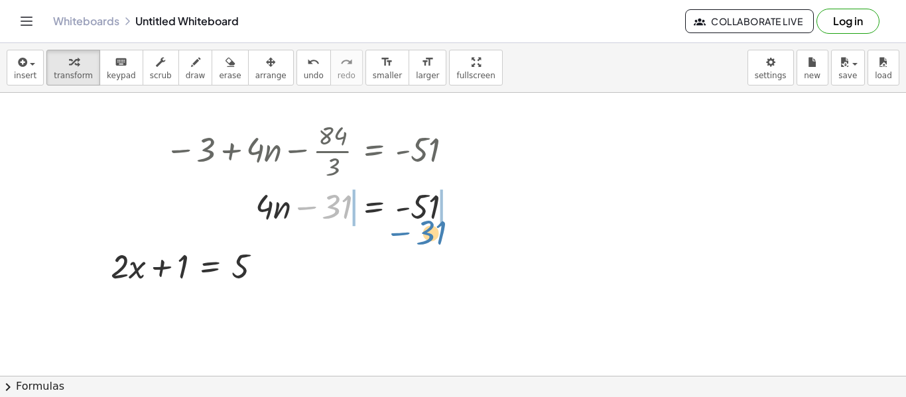
drag, startPoint x: 338, startPoint y: 205, endPoint x: 431, endPoint y: 230, distance: 96.9
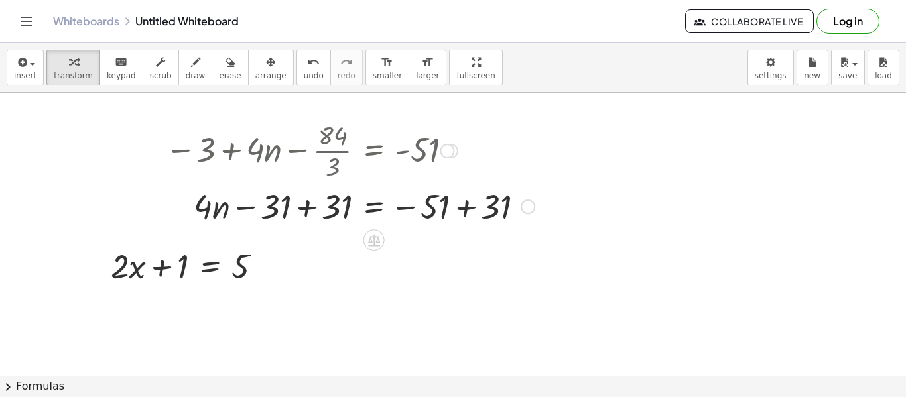
click at [307, 206] on div at bounding box center [350, 205] width 383 height 45
click at [463, 206] on div at bounding box center [350, 205] width 383 height 45
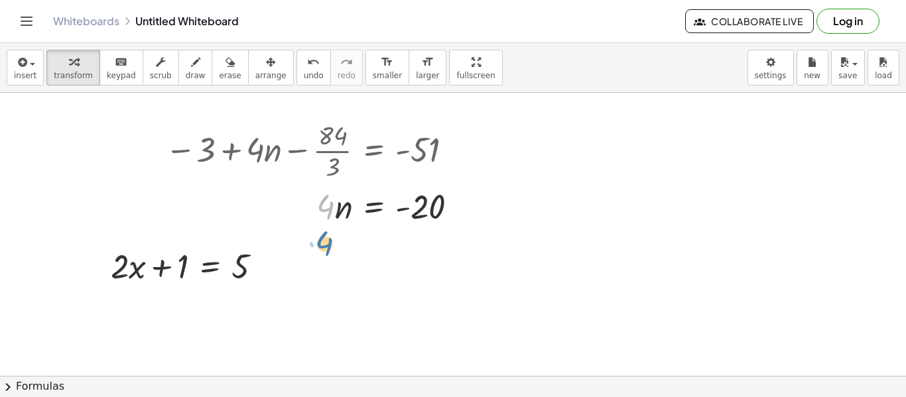
drag, startPoint x: 328, startPoint y: 198, endPoint x: 328, endPoint y: 218, distance: 19.2
click at [328, 218] on div at bounding box center [317, 205] width 317 height 45
drag, startPoint x: 323, startPoint y: 208, endPoint x: 349, endPoint y: 222, distance: 29.7
click at [349, 222] on div at bounding box center [317, 205] width 317 height 45
drag, startPoint x: 340, startPoint y: 211, endPoint x: 310, endPoint y: 217, distance: 29.8
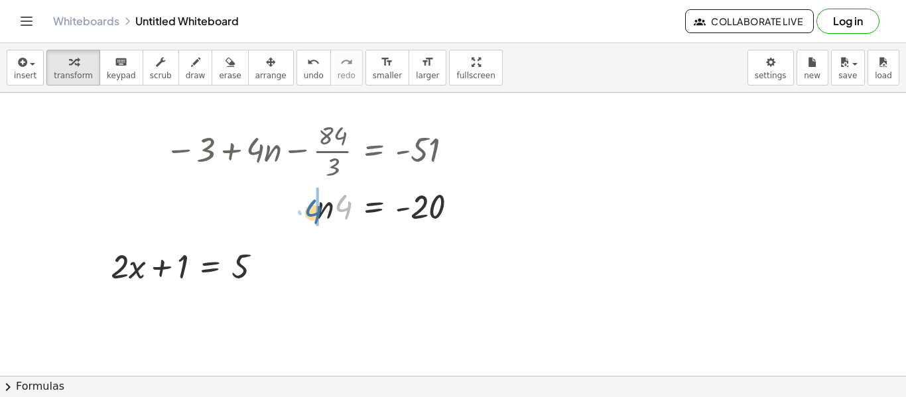
click at [310, 217] on div at bounding box center [317, 205] width 317 height 45
drag, startPoint x: 329, startPoint y: 207, endPoint x: 430, endPoint y: 231, distance: 103.6
click at [426, 197] on div at bounding box center [318, 205] width 319 height 66
click at [430, 207] on div at bounding box center [318, 205] width 319 height 66
click at [335, 203] on div at bounding box center [312, 205] width 306 height 66
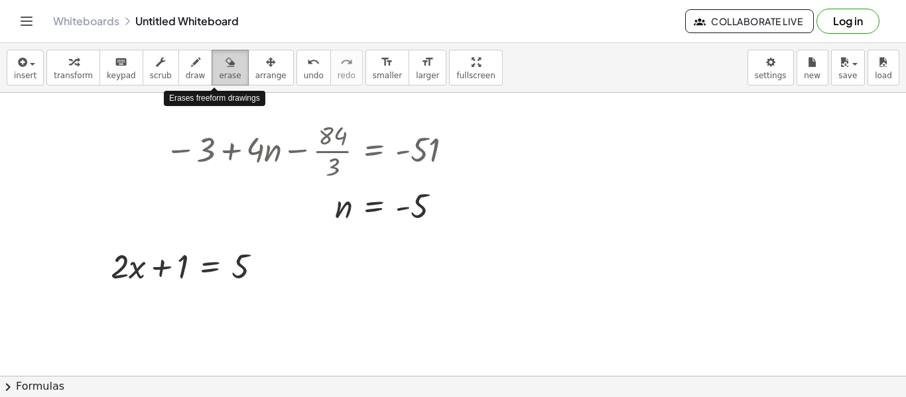
click at [219, 73] on span "erase" at bounding box center [230, 75] width 22 height 9
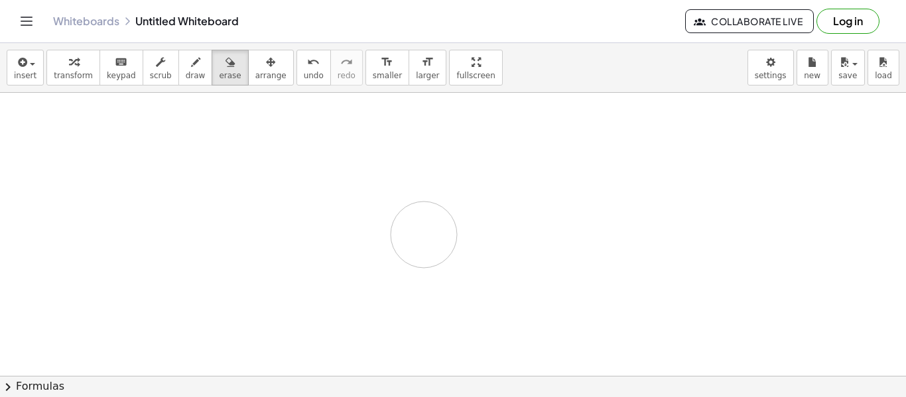
drag, startPoint x: 419, startPoint y: 215, endPoint x: 367, endPoint y: 187, distance: 59.3
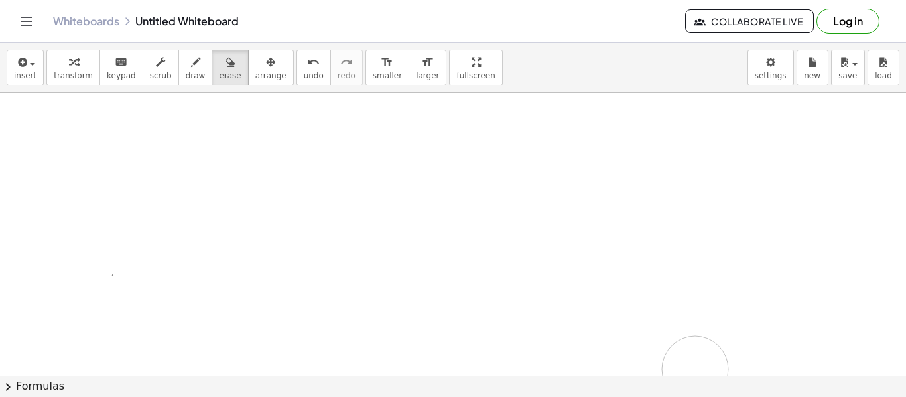
drag, startPoint x: 208, startPoint y: 146, endPoint x: 685, endPoint y: 428, distance: 553.8
click at [685, 397] on html "Graspable Math Activities Get Started Activity Bank Assigned Work Classes White…" at bounding box center [453, 198] width 906 height 397
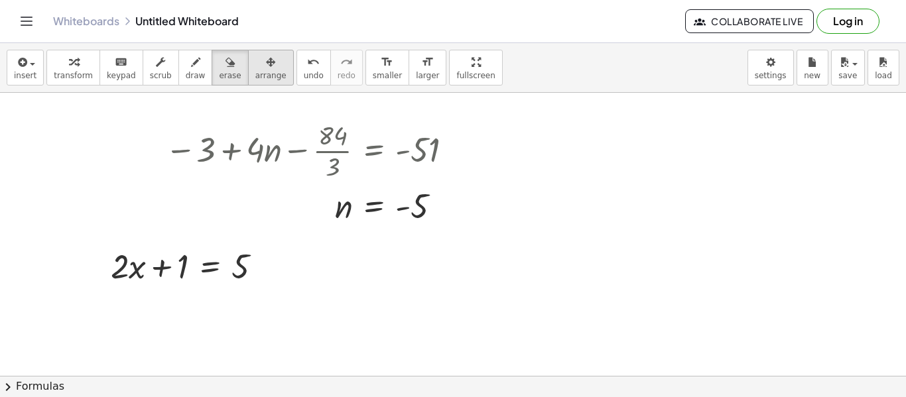
click at [248, 83] on button "arrange" at bounding box center [271, 68] width 46 height 36
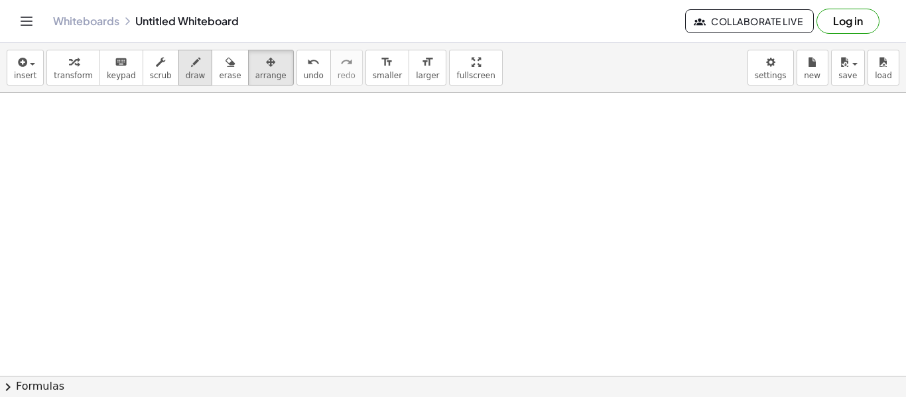
click at [192, 64] on button "draw" at bounding box center [195, 68] width 34 height 36
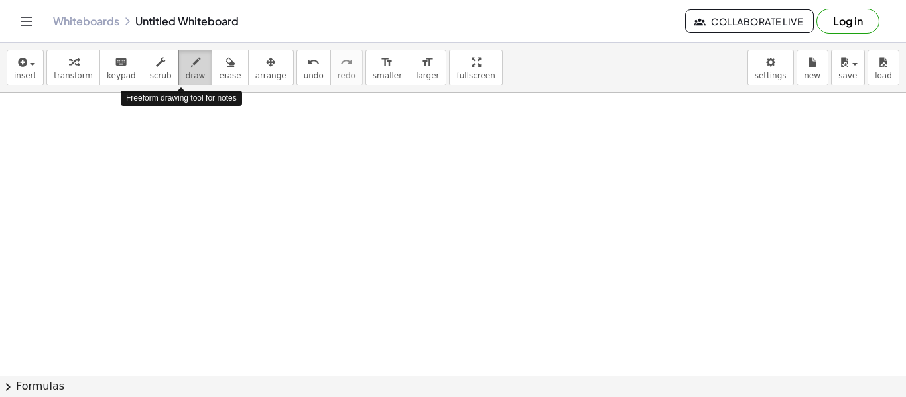
click at [196, 66] on button "draw" at bounding box center [195, 68] width 34 height 36
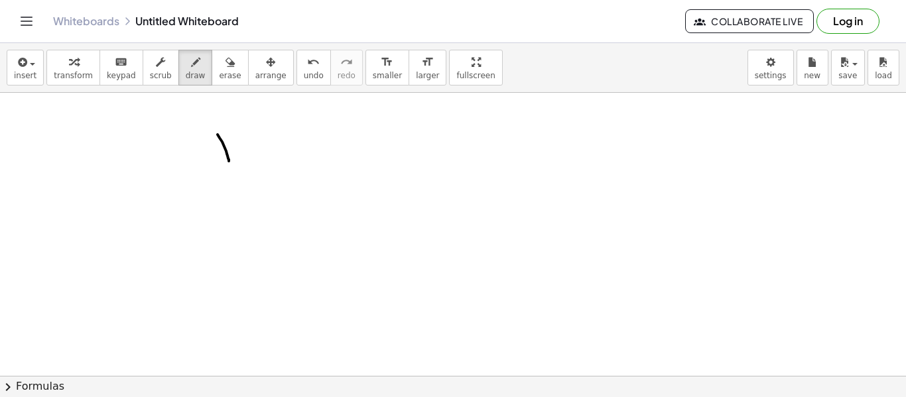
drag, startPoint x: 218, startPoint y: 135, endPoint x: 226, endPoint y: 161, distance: 27.9
click at [219, 76] on span "erase" at bounding box center [230, 75] width 22 height 9
drag, startPoint x: 224, startPoint y: 180, endPoint x: 223, endPoint y: 156, distance: 24.6
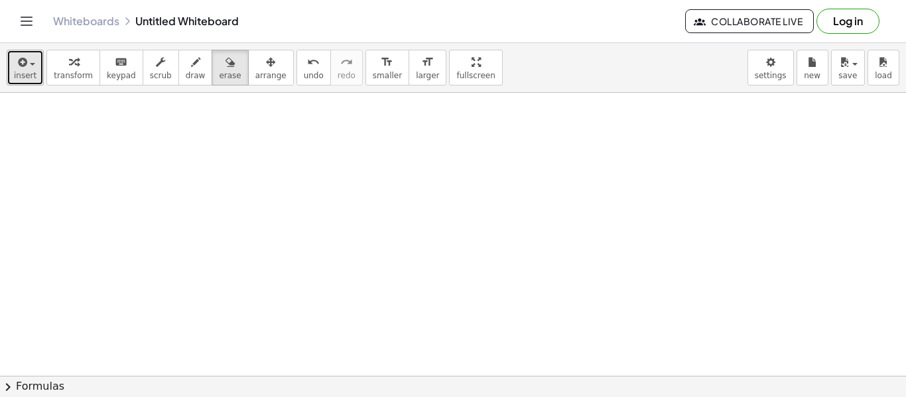
click at [29, 69] on button "insert" at bounding box center [25, 68] width 37 height 36
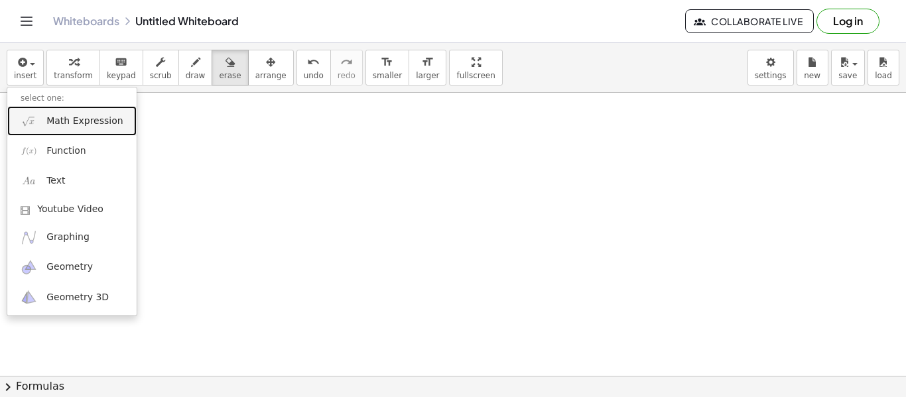
click at [51, 128] on link "Math Expression" at bounding box center [71, 121] width 129 height 30
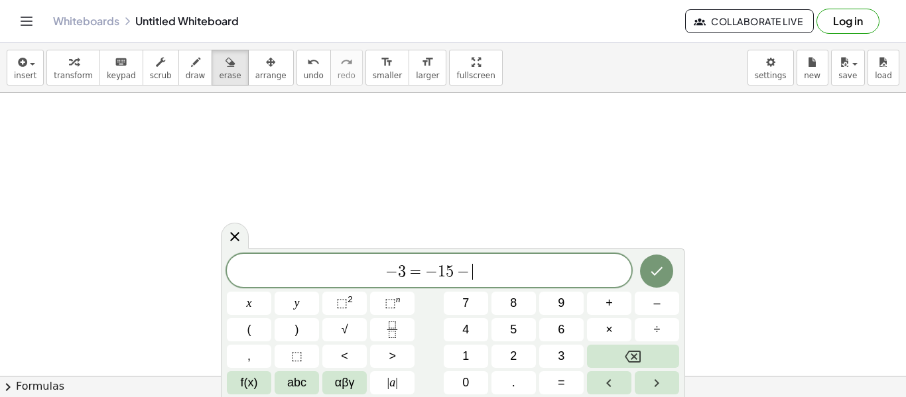
scroll to position [11, 0]
click at [661, 265] on icon "Done" at bounding box center [657, 270] width 16 height 16
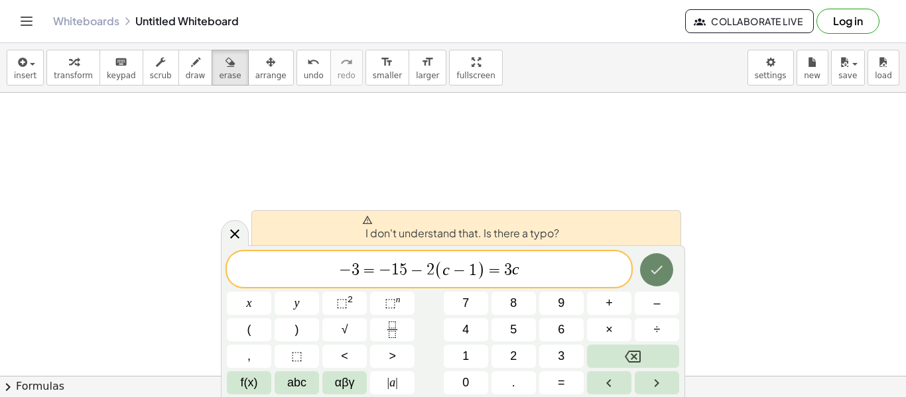
click at [661, 273] on icon "Done" at bounding box center [657, 270] width 16 height 16
click at [499, 269] on span "=" at bounding box center [494, 271] width 19 height 16
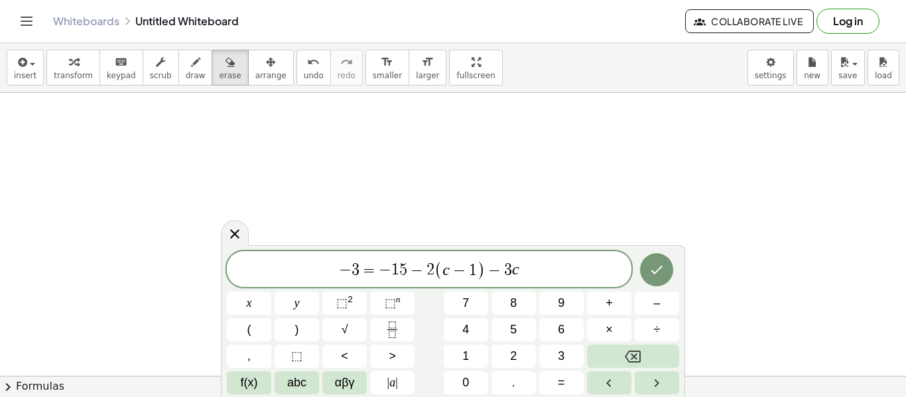
click at [271, 292] on div at bounding box center [249, 303] width 44 height 23
click at [659, 275] on icon "Done" at bounding box center [657, 270] width 16 height 16
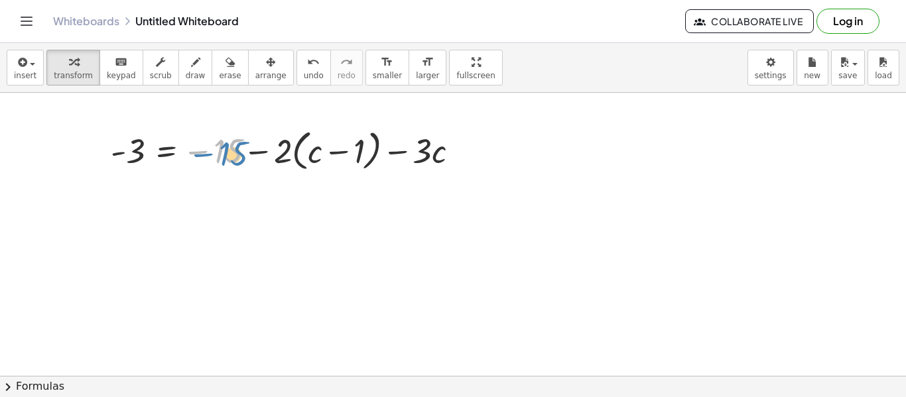
click at [231, 145] on div at bounding box center [290, 150] width 372 height 50
drag, startPoint x: 281, startPoint y: 158, endPoint x: 314, endPoint y: 163, distance: 32.8
click at [314, 163] on div at bounding box center [290, 150] width 372 height 50
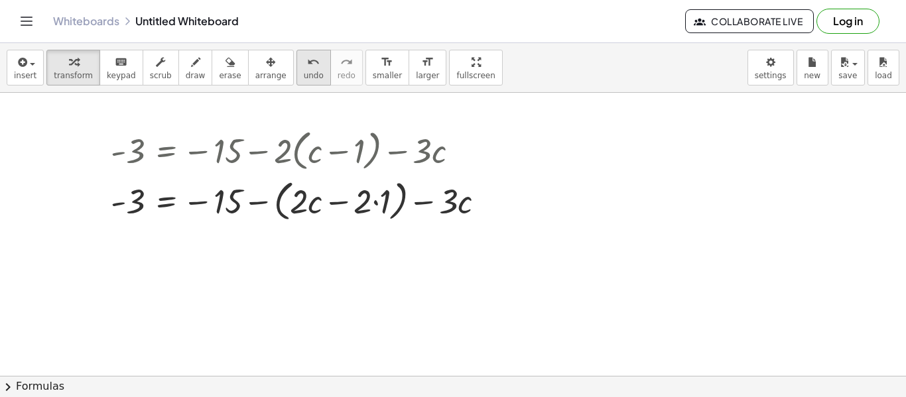
click at [307, 64] on icon "undo" at bounding box center [313, 62] width 13 height 16
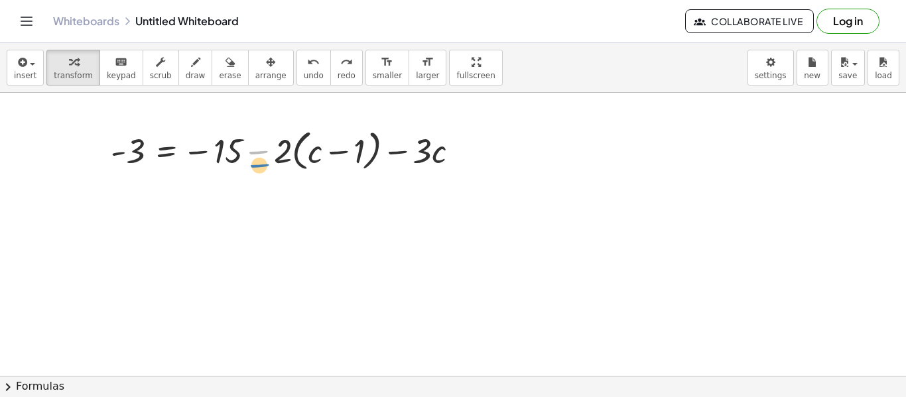
click at [271, 153] on div at bounding box center [290, 150] width 372 height 50
drag, startPoint x: 273, startPoint y: 150, endPoint x: 277, endPoint y: 159, distance: 9.5
click at [277, 159] on div at bounding box center [290, 150] width 372 height 50
click at [271, 157] on div at bounding box center [290, 150] width 372 height 50
drag, startPoint x: 275, startPoint y: 137, endPoint x: 261, endPoint y: 133, distance: 14.3
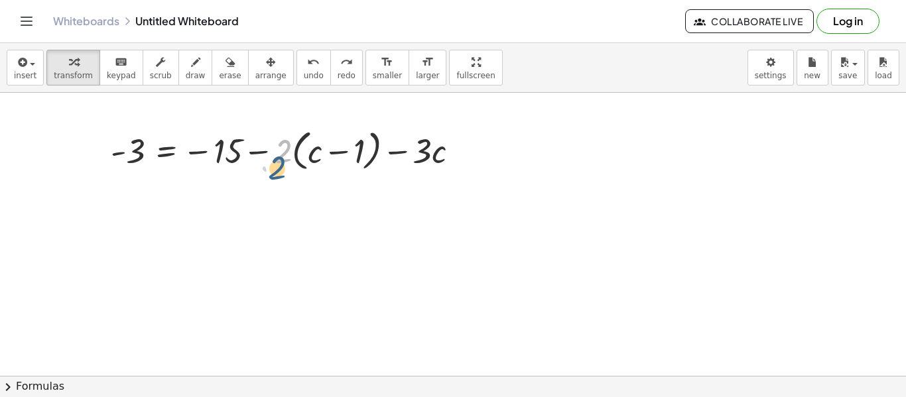
click at [261, 133] on div at bounding box center [290, 150] width 372 height 50
click at [268, 163] on div at bounding box center [290, 150] width 372 height 50
drag, startPoint x: 261, startPoint y: 128, endPoint x: 264, endPoint y: 139, distance: 11.1
click at [264, 139] on div at bounding box center [290, 150] width 372 height 50
drag, startPoint x: 269, startPoint y: 169, endPoint x: 278, endPoint y: 185, distance: 18.1
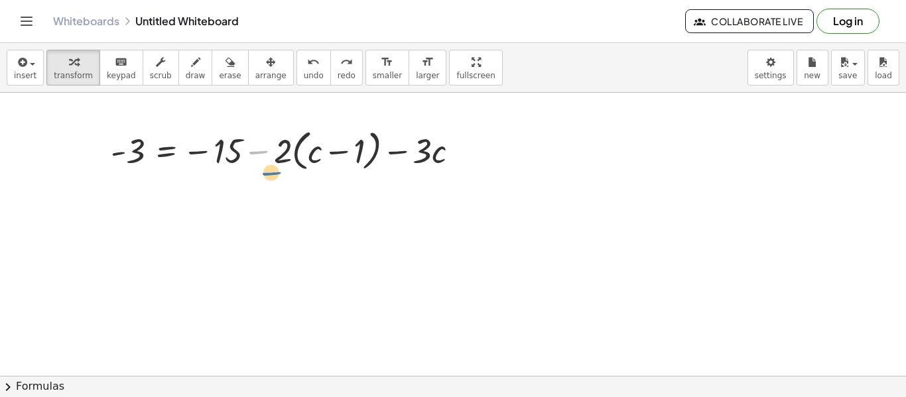
drag, startPoint x: 283, startPoint y: 143, endPoint x: 271, endPoint y: 155, distance: 16.4
click at [271, 155] on div at bounding box center [290, 150] width 372 height 50
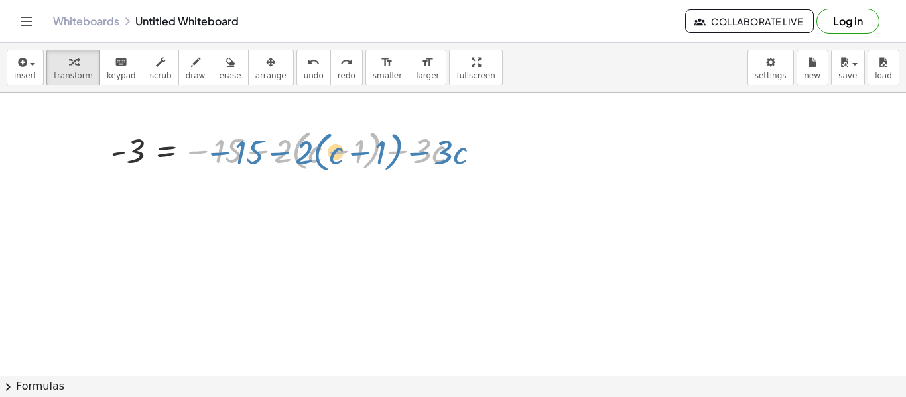
drag, startPoint x: 274, startPoint y: 147, endPoint x: 288, endPoint y: 149, distance: 14.0
click at [288, 149] on div at bounding box center [290, 150] width 372 height 50
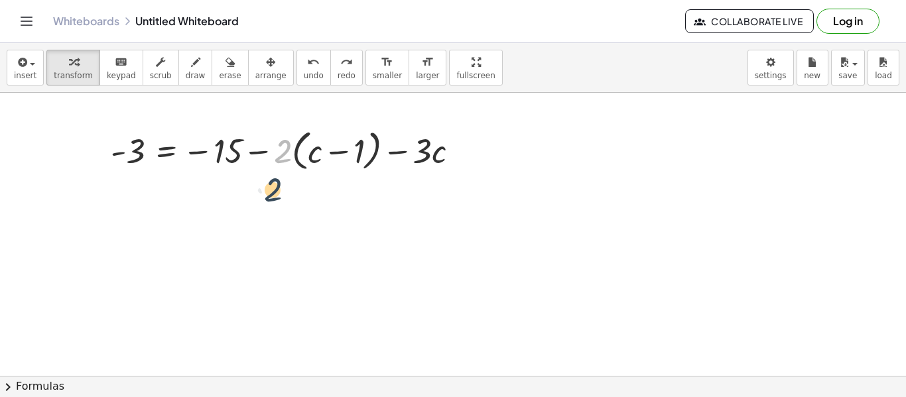
drag, startPoint x: 278, startPoint y: 149, endPoint x: 269, endPoint y: 163, distance: 15.8
click at [269, 163] on div at bounding box center [290, 150] width 372 height 50
click at [273, 151] on div at bounding box center [290, 150] width 372 height 50
drag, startPoint x: 269, startPoint y: 152, endPoint x: 270, endPoint y: 160, distance: 8.0
click at [270, 160] on div at bounding box center [290, 150] width 372 height 50
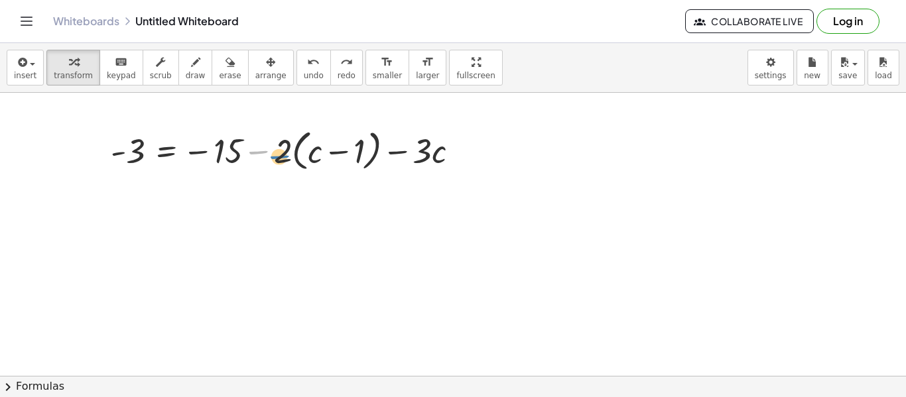
drag, startPoint x: 265, startPoint y: 133, endPoint x: 280, endPoint y: 135, distance: 15.4
click at [280, 135] on div at bounding box center [290, 150] width 372 height 50
drag, startPoint x: 283, startPoint y: 143, endPoint x: 312, endPoint y: 149, distance: 29.7
click at [312, 149] on div at bounding box center [290, 150] width 372 height 50
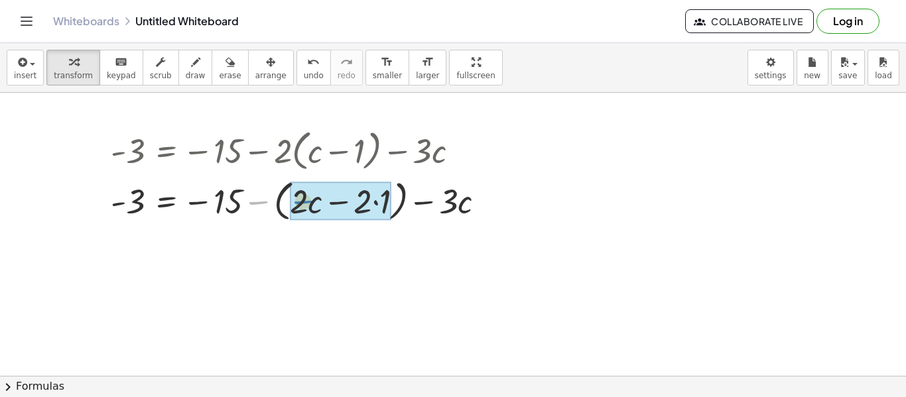
drag, startPoint x: 258, startPoint y: 201, endPoint x: 305, endPoint y: 203, distance: 47.1
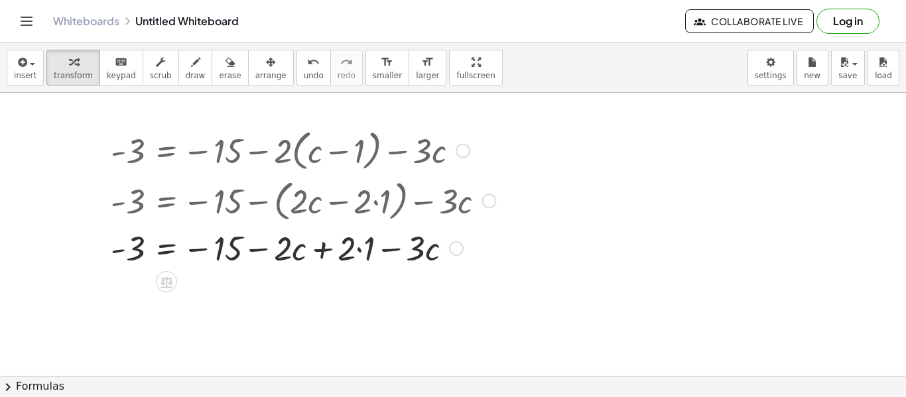
click at [360, 246] on div at bounding box center [303, 247] width 398 height 45
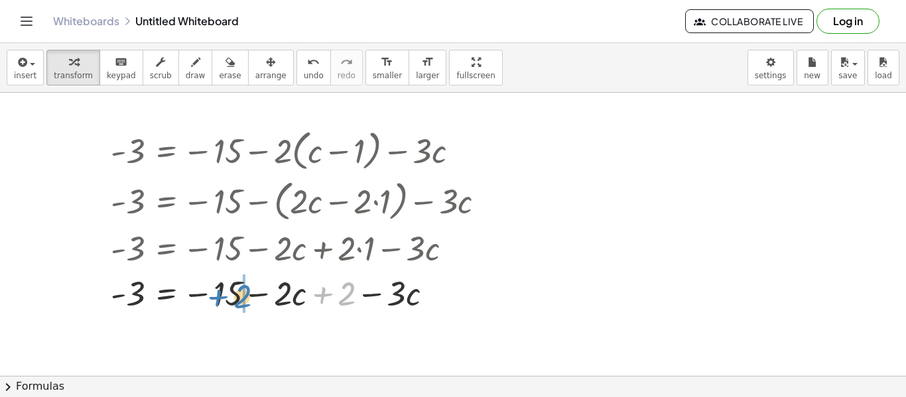
drag, startPoint x: 348, startPoint y: 296, endPoint x: 242, endPoint y: 298, distance: 105.5
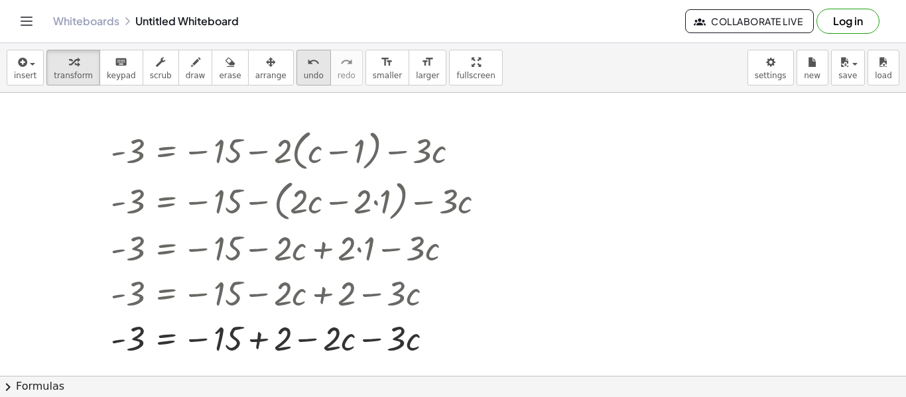
click at [296, 64] on button "undo undo" at bounding box center [313, 68] width 34 height 36
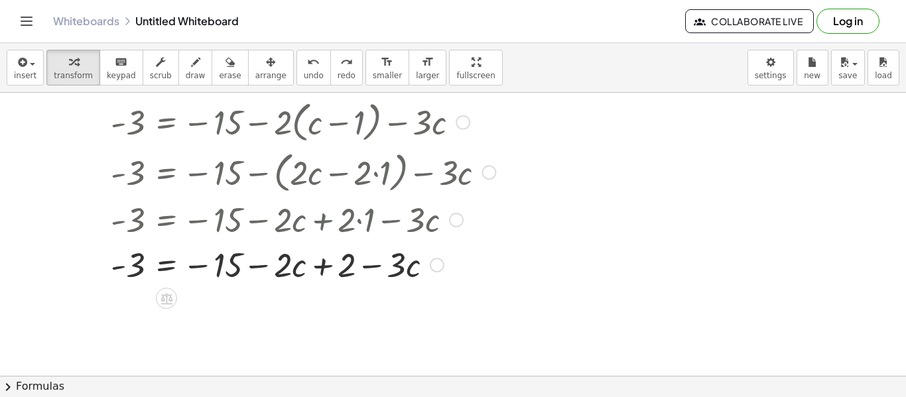
scroll to position [1053, 0]
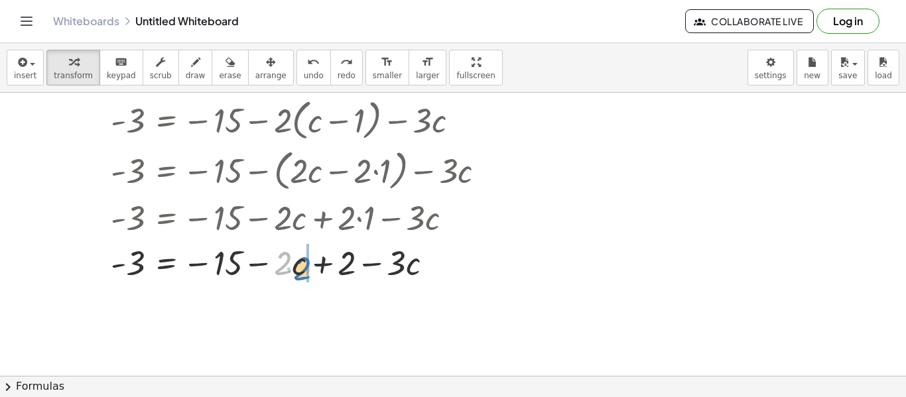
drag, startPoint x: 279, startPoint y: 269, endPoint x: 288, endPoint y: 270, distance: 8.6
click at [288, 270] on div at bounding box center [303, 261] width 398 height 45
click at [291, 275] on div at bounding box center [303, 261] width 398 height 45
drag, startPoint x: 295, startPoint y: 278, endPoint x: 294, endPoint y: 288, distance: 10.0
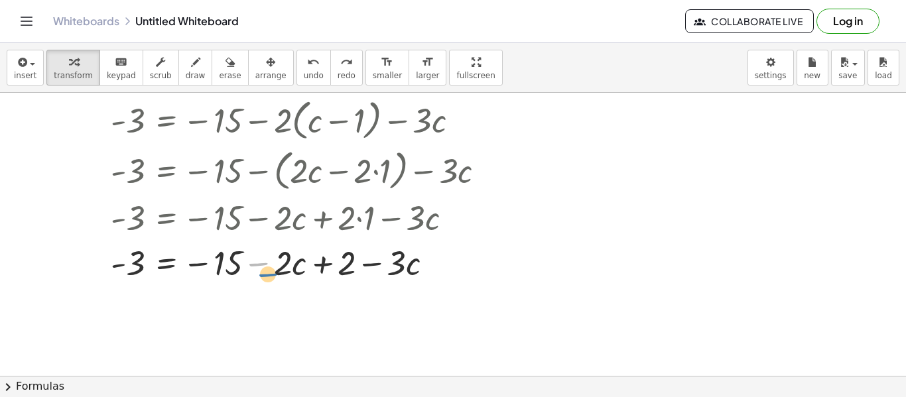
drag, startPoint x: 267, startPoint y: 265, endPoint x: 278, endPoint y: 275, distance: 14.5
click at [278, 275] on div at bounding box center [303, 261] width 398 height 45
drag, startPoint x: 275, startPoint y: 257, endPoint x: 285, endPoint y: 277, distance: 22.2
click at [285, 277] on div at bounding box center [303, 261] width 398 height 45
drag, startPoint x: 288, startPoint y: 275, endPoint x: 295, endPoint y: 299, distance: 25.6
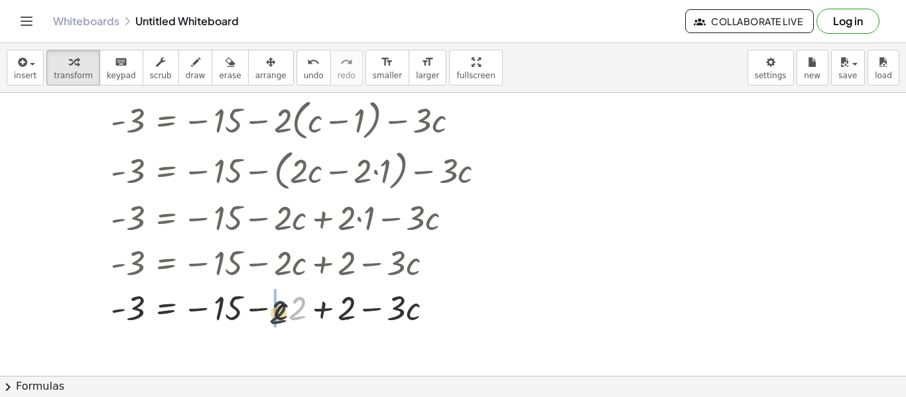
drag, startPoint x: 291, startPoint y: 305, endPoint x: 265, endPoint y: 309, distance: 26.8
click at [265, 309] on div at bounding box center [303, 307] width 398 height 45
drag, startPoint x: 259, startPoint y: 296, endPoint x: 377, endPoint y: 298, distance: 118.1
click at [377, 298] on div at bounding box center [303, 307] width 398 height 45
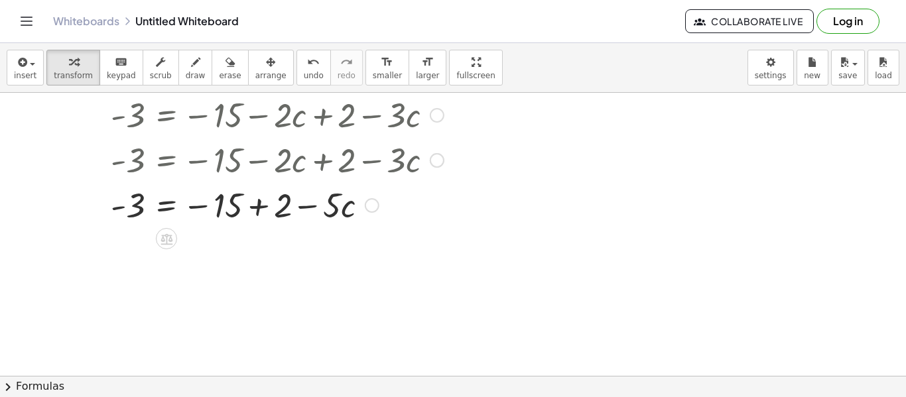
scroll to position [1195, 0]
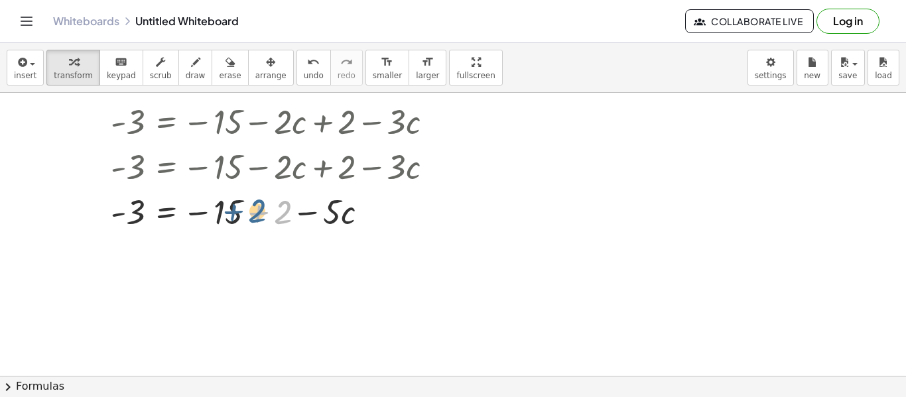
drag, startPoint x: 278, startPoint y: 216, endPoint x: 245, endPoint y: 214, distance: 32.6
click at [245, 214] on div at bounding box center [303, 210] width 398 height 45
drag, startPoint x: 282, startPoint y: 217, endPoint x: 229, endPoint y: 216, distance: 53.1
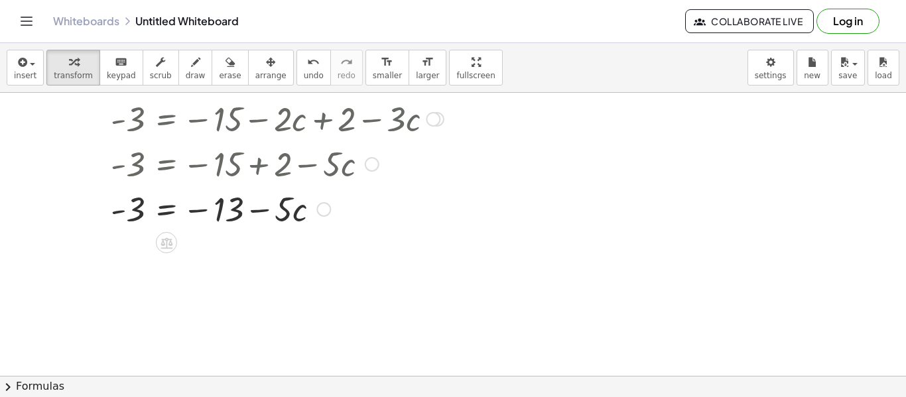
scroll to position [1262, 0]
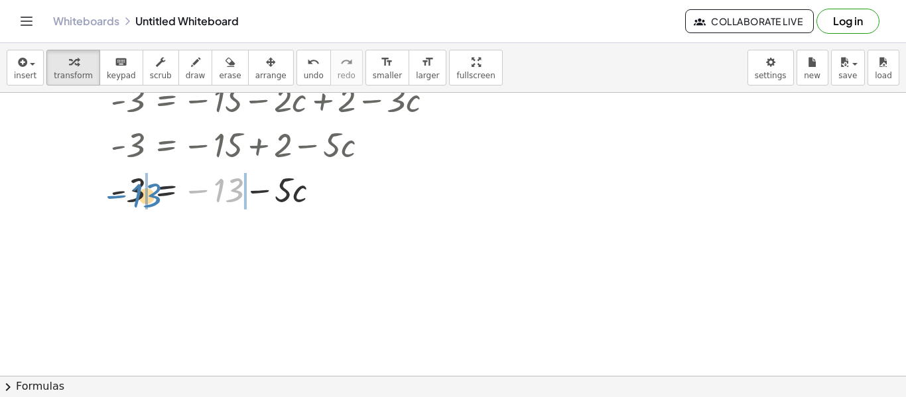
drag, startPoint x: 236, startPoint y: 194, endPoint x: 155, endPoint y: 200, distance: 81.2
click at [155, 200] on div at bounding box center [303, 188] width 398 height 45
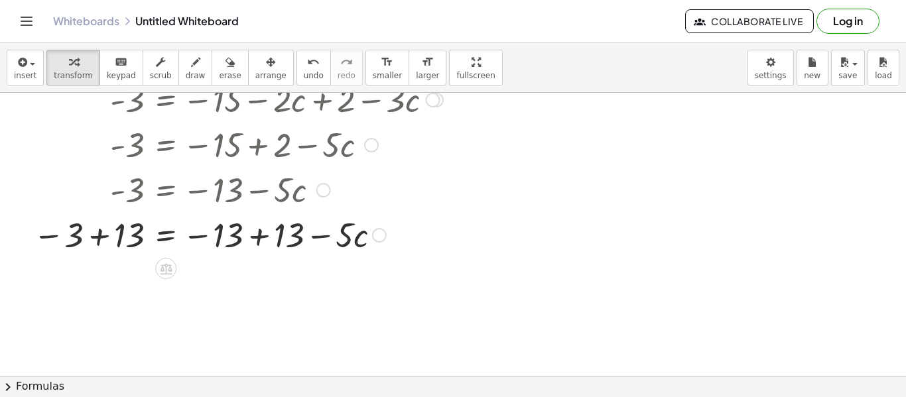
click at [109, 234] on div at bounding box center [265, 234] width 476 height 45
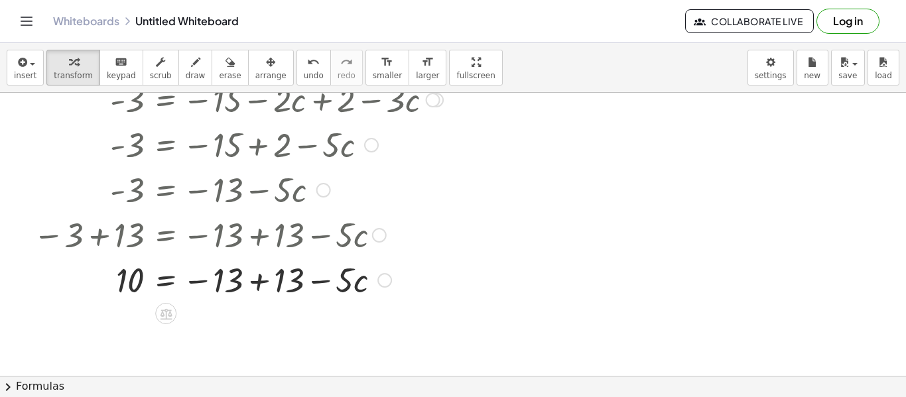
click at [258, 281] on div at bounding box center [265, 279] width 476 height 45
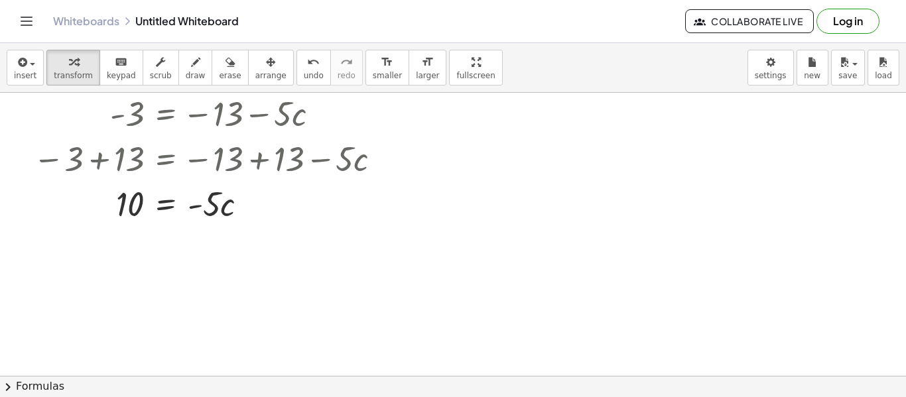
scroll to position [1339, 0]
drag, startPoint x: 219, startPoint y: 209, endPoint x: 231, endPoint y: 210, distance: 12.0
click at [231, 210] on div at bounding box center [265, 202] width 476 height 45
click at [215, 216] on div at bounding box center [265, 202] width 476 height 45
drag, startPoint x: 222, startPoint y: 220, endPoint x: 222, endPoint y: 233, distance: 13.9
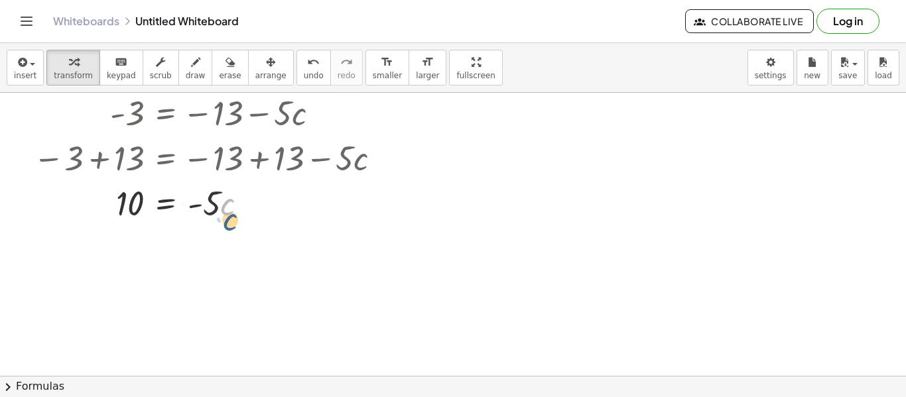
drag, startPoint x: 250, startPoint y: 212, endPoint x: 216, endPoint y: 215, distance: 34.6
click at [216, 215] on div at bounding box center [265, 202] width 476 height 45
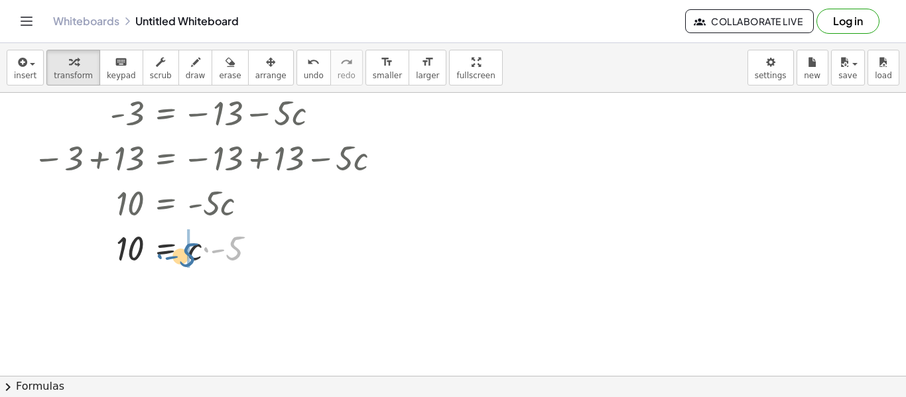
drag, startPoint x: 235, startPoint y: 251, endPoint x: 190, endPoint y: 257, distance: 45.5
drag, startPoint x: 245, startPoint y: 229, endPoint x: 234, endPoint y: 247, distance: 20.8
click at [234, 247] on div at bounding box center [265, 247] width 476 height 45
drag, startPoint x: 226, startPoint y: 275, endPoint x: 202, endPoint y: 278, distance: 24.0
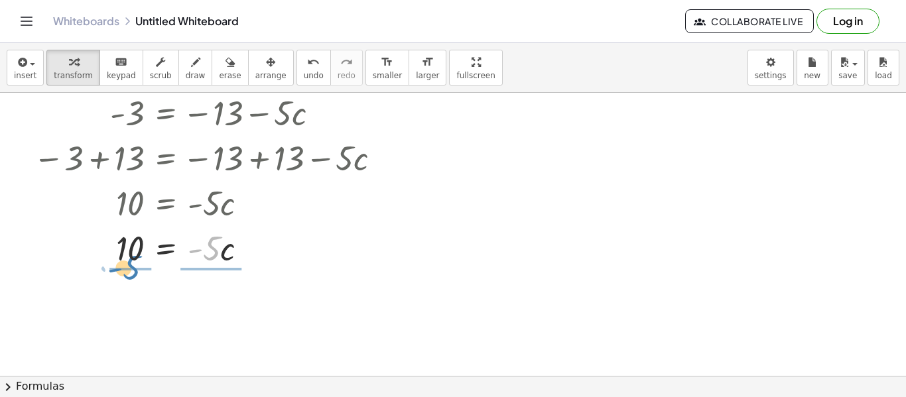
drag, startPoint x: 212, startPoint y: 266, endPoint x: 133, endPoint y: 285, distance: 81.9
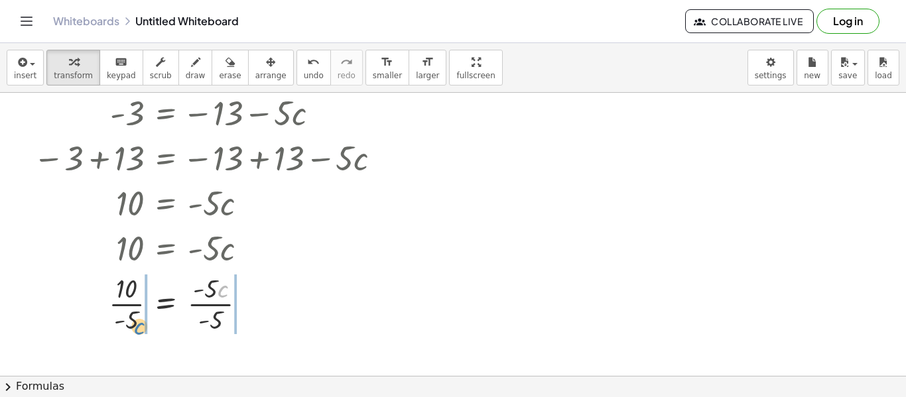
drag, startPoint x: 220, startPoint y: 291, endPoint x: 138, endPoint y: 329, distance: 89.9
click at [138, 329] on div at bounding box center [265, 303] width 476 height 66
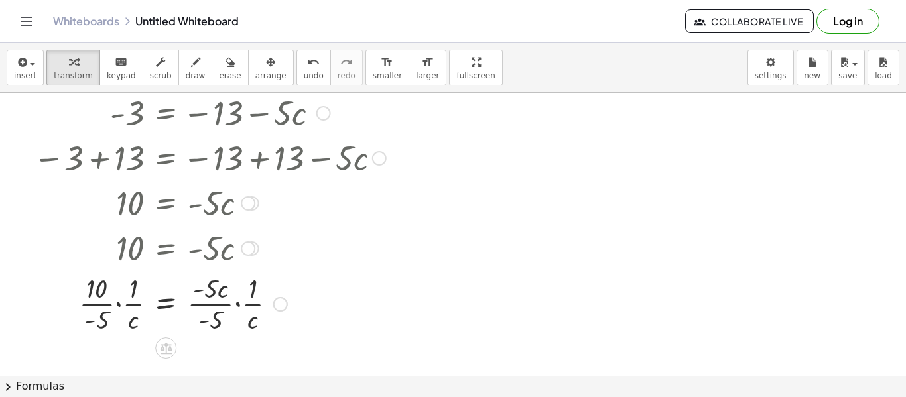
click at [116, 306] on div at bounding box center [265, 303] width 476 height 66
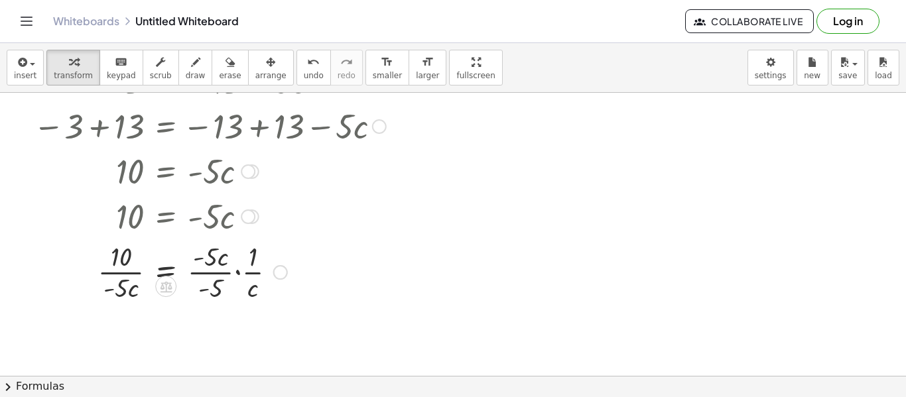
scroll to position [1372, 0]
click at [115, 269] on div at bounding box center [265, 269] width 476 height 66
click at [130, 265] on div at bounding box center [265, 269] width 476 height 66
click at [238, 270] on div at bounding box center [265, 269] width 476 height 66
click at [218, 268] on div at bounding box center [265, 269] width 476 height 66
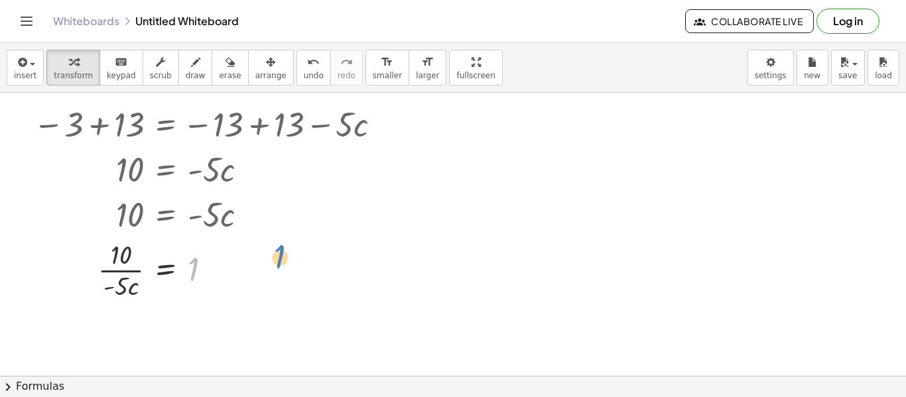
drag, startPoint x: 202, startPoint y: 273, endPoint x: 314, endPoint y: 250, distance: 115.0
click at [314, 250] on div at bounding box center [265, 269] width 476 height 66
click at [307, 64] on icon "undo" at bounding box center [313, 62] width 13 height 16
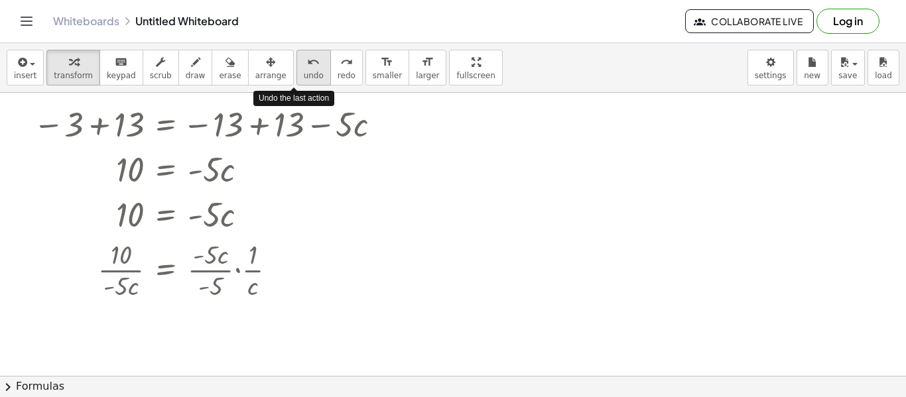
click at [307, 64] on icon "undo" at bounding box center [313, 62] width 13 height 16
click at [307, 65] on icon "undo" at bounding box center [313, 62] width 13 height 16
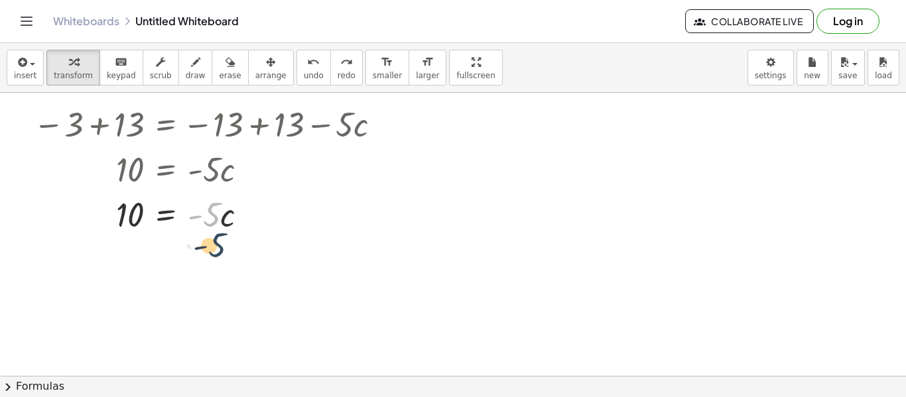
drag, startPoint x: 220, startPoint y: 227, endPoint x: 223, endPoint y: 251, distance: 24.1
drag, startPoint x: 220, startPoint y: 198, endPoint x: 223, endPoint y: 218, distance: 20.1
click at [223, 218] on div at bounding box center [268, 213] width 469 height 45
drag, startPoint x: 231, startPoint y: 191, endPoint x: 231, endPoint y: 210, distance: 19.2
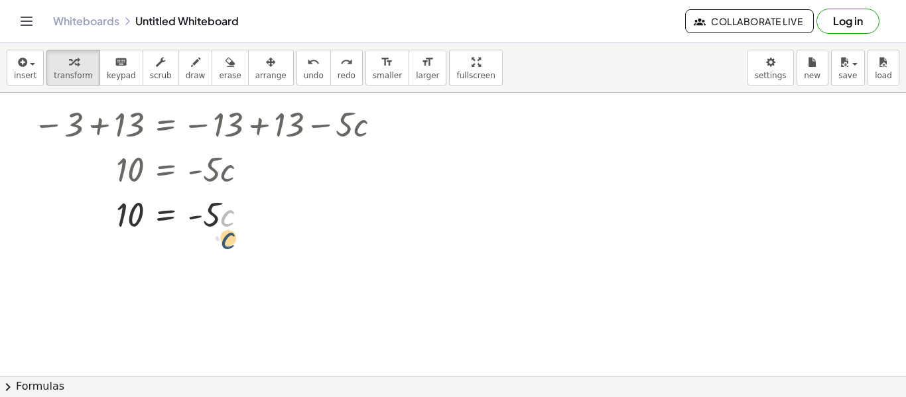
click at [231, 210] on div at bounding box center [268, 213] width 469 height 45
drag, startPoint x: 230, startPoint y: 215, endPoint x: 147, endPoint y: 236, distance: 86.2
click at [218, 198] on div at bounding box center [267, 213] width 473 height 45
drag, startPoint x: 214, startPoint y: 251, endPoint x: 206, endPoint y: 284, distance: 33.5
click at [206, 284] on div at bounding box center [265, 269] width 476 height 66
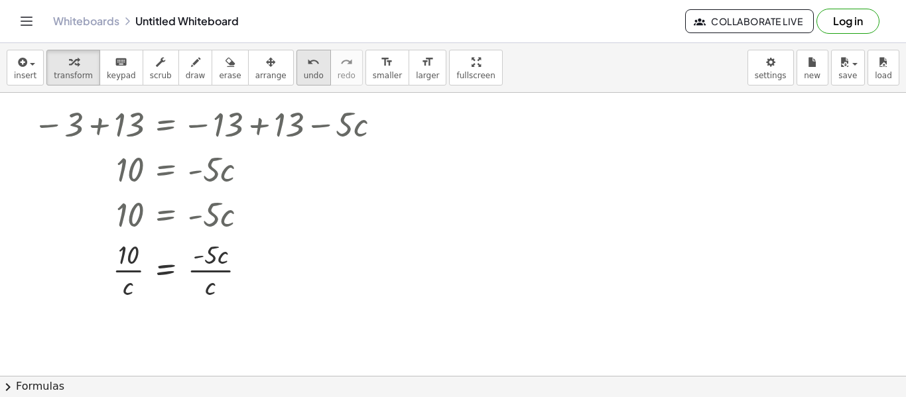
click at [307, 64] on icon "undo" at bounding box center [313, 62] width 13 height 16
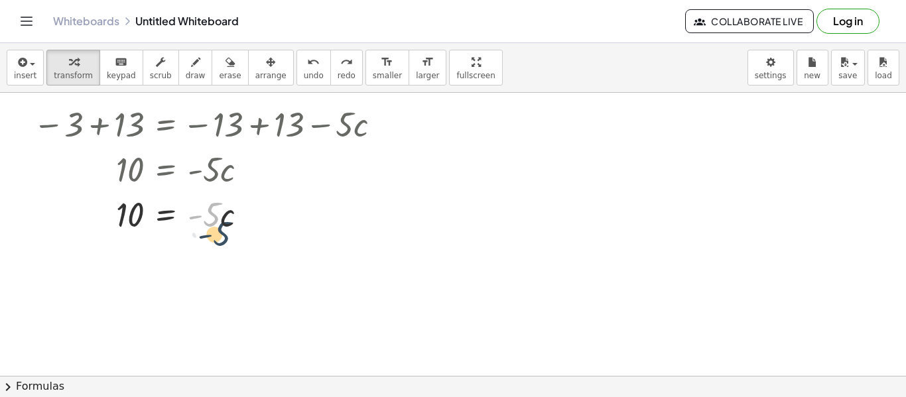
drag, startPoint x: 214, startPoint y: 229, endPoint x: 223, endPoint y: 245, distance: 18.1
drag, startPoint x: 222, startPoint y: 227, endPoint x: 234, endPoint y: 246, distance: 22.6
click at [218, 216] on div at bounding box center [267, 213] width 473 height 45
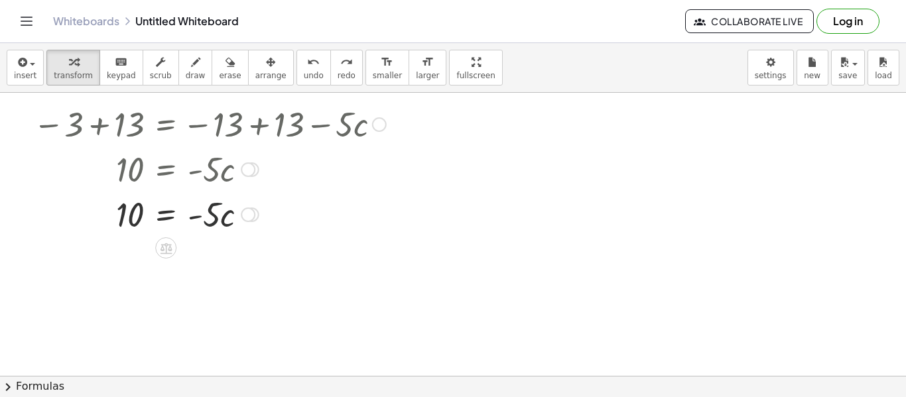
click at [219, 217] on div at bounding box center [267, 213] width 473 height 45
click at [196, 218] on div at bounding box center [267, 213] width 473 height 45
click at [209, 217] on div at bounding box center [267, 213] width 473 height 45
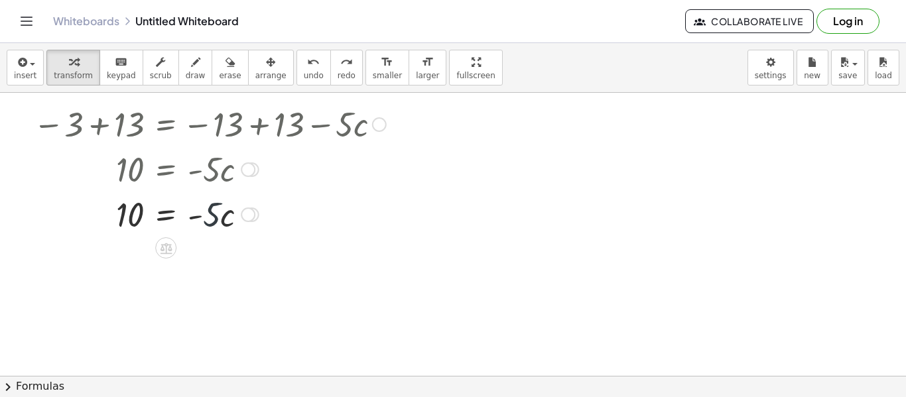
drag, startPoint x: 218, startPoint y: 221, endPoint x: 214, endPoint y: 230, distance: 10.1
click at [214, 230] on div at bounding box center [267, 213] width 473 height 45
drag, startPoint x: 126, startPoint y: 216, endPoint x: 220, endPoint y: 245, distance: 98.0
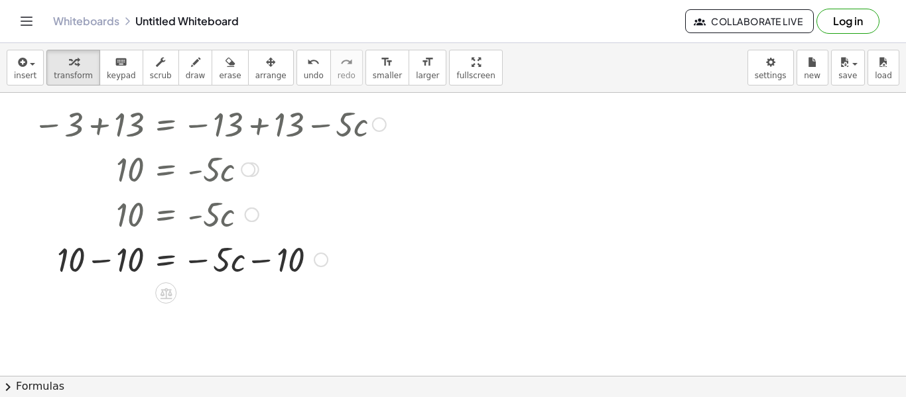
click at [261, 258] on div at bounding box center [265, 258] width 476 height 45
click at [202, 253] on div at bounding box center [265, 258] width 476 height 45
click at [200, 255] on div at bounding box center [265, 258] width 476 height 45
click at [97, 259] on div at bounding box center [265, 258] width 476 height 45
click at [304, 71] on span "undo" at bounding box center [314, 75] width 20 height 9
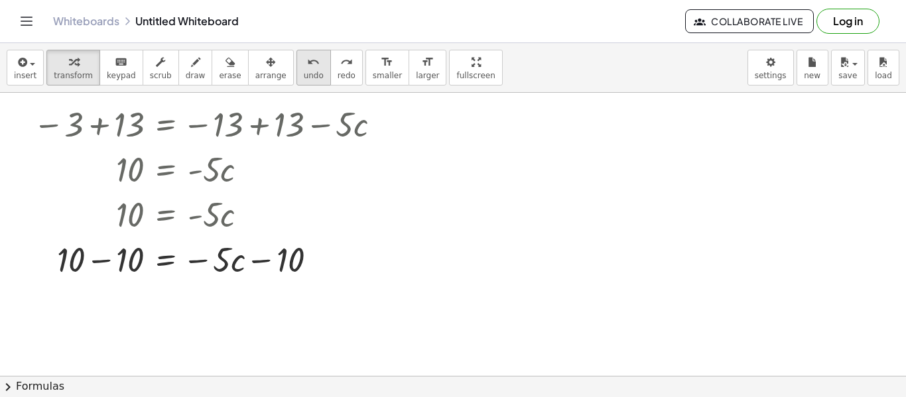
click at [307, 64] on button "undo undo" at bounding box center [313, 68] width 34 height 36
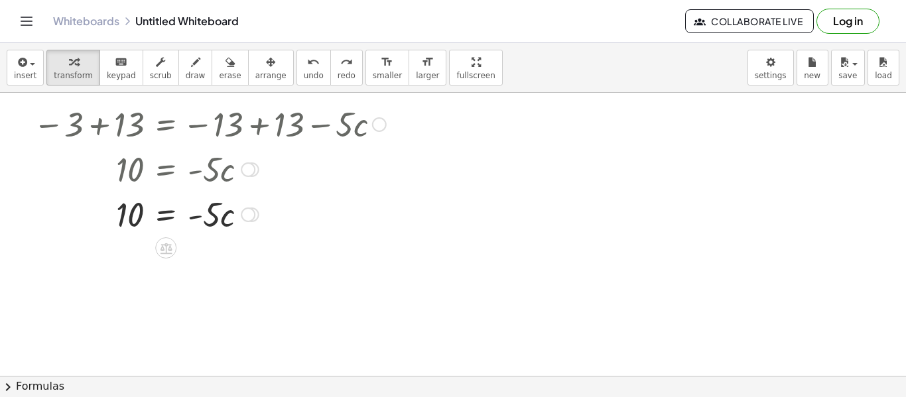
click at [251, 211] on div at bounding box center [248, 215] width 15 height 15
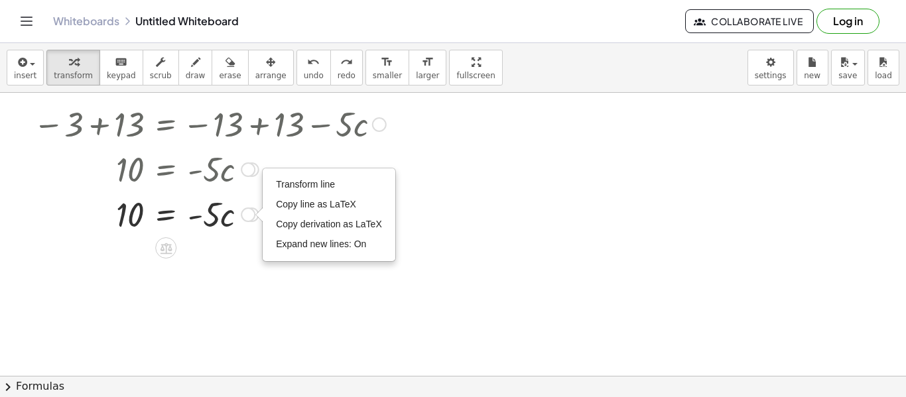
click at [166, 249] on icon at bounding box center [166, 248] width 12 height 11
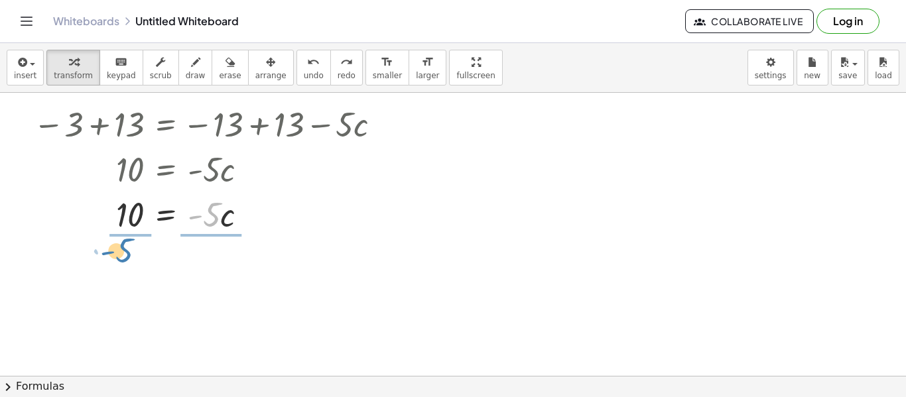
drag, startPoint x: 217, startPoint y: 214, endPoint x: 131, endPoint y: 251, distance: 93.6
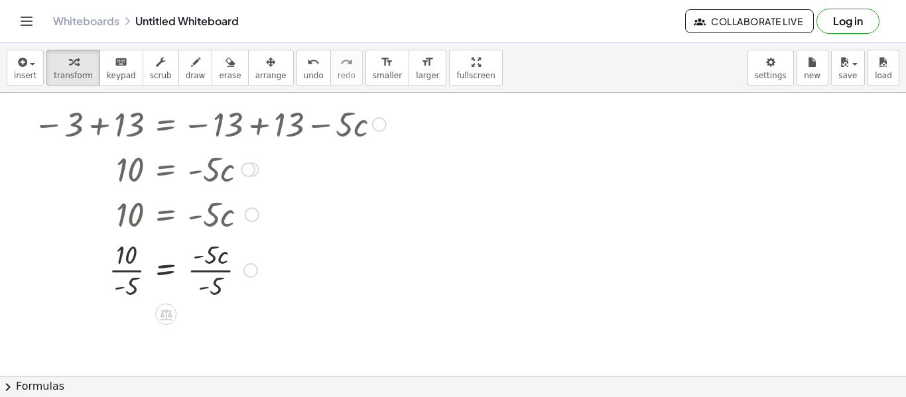
click at [225, 269] on div at bounding box center [265, 269] width 476 height 66
click at [220, 272] on div at bounding box center [265, 269] width 476 height 66
click at [132, 268] on div at bounding box center [265, 269] width 476 height 66
click at [263, 58] on div "button" at bounding box center [270, 62] width 31 height 16
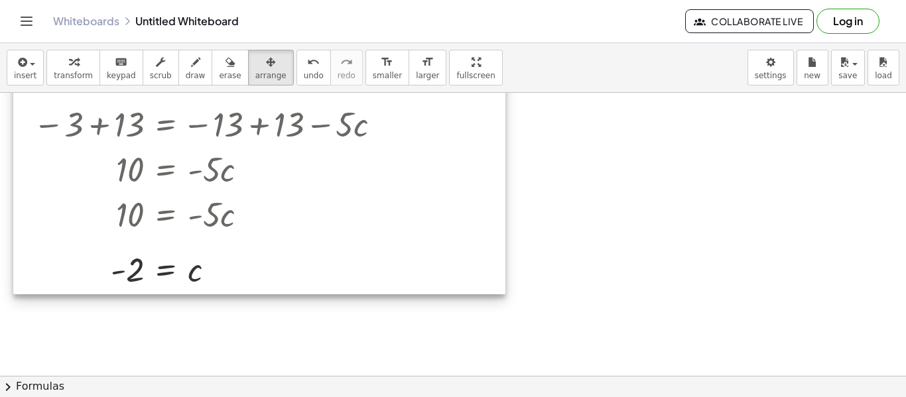
click at [189, 252] on div at bounding box center [259, 33] width 492 height 523
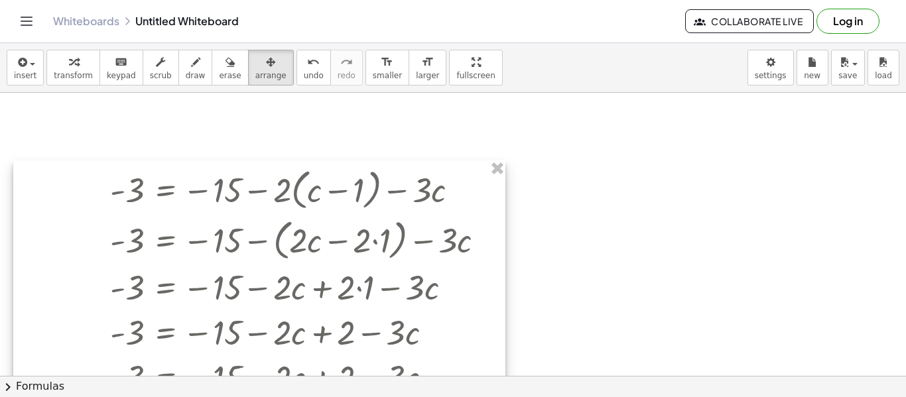
scroll to position [982, 0]
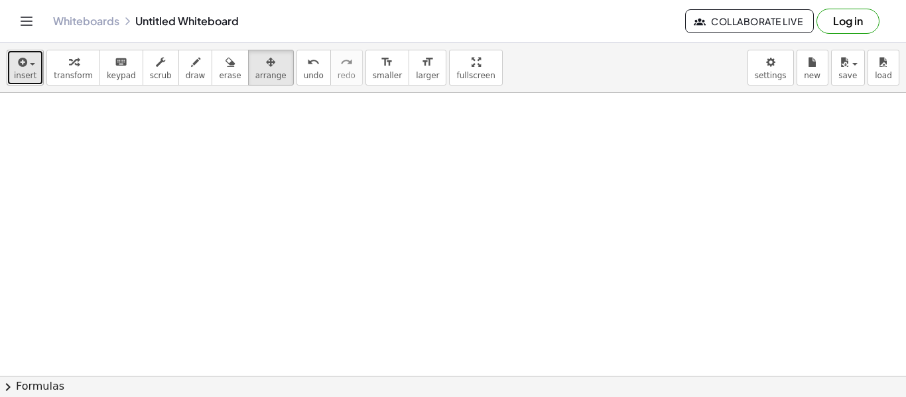
click at [35, 70] on button "insert" at bounding box center [25, 68] width 37 height 36
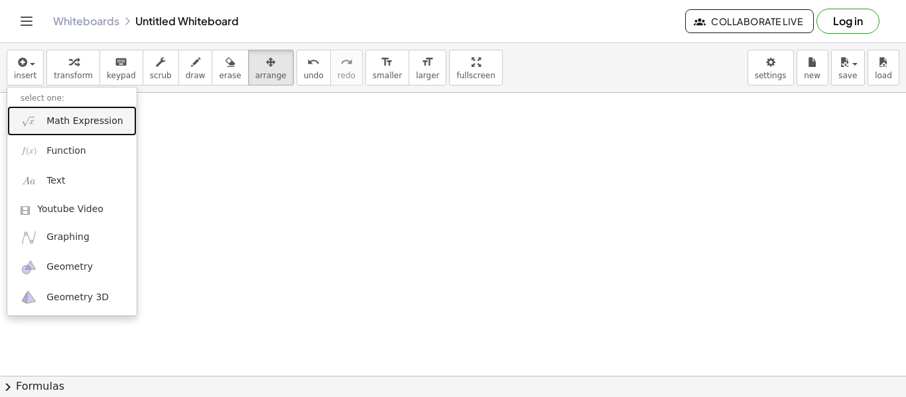
click at [65, 129] on link "Math Expression" at bounding box center [71, 121] width 129 height 30
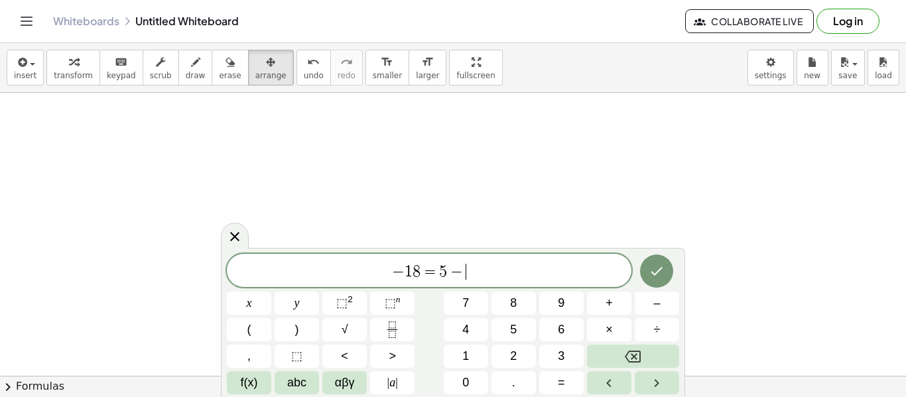
scroll to position [15, 0]
click at [652, 257] on button "Done" at bounding box center [656, 269] width 33 height 33
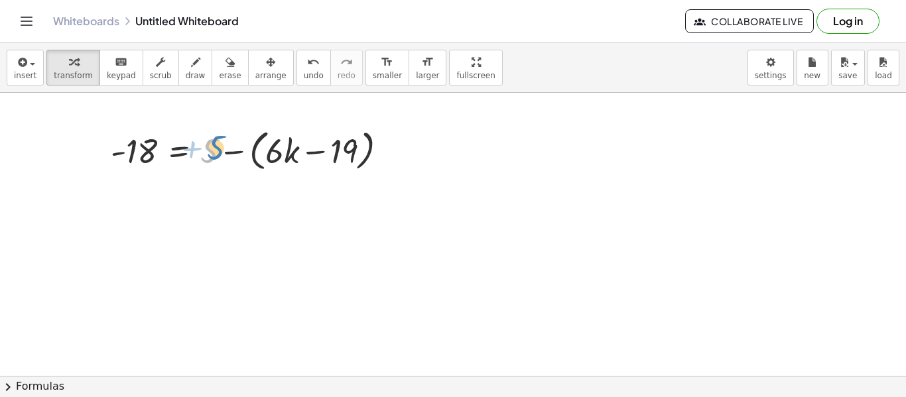
click at [211, 143] on div at bounding box center [254, 150] width 300 height 50
drag, startPoint x: 211, startPoint y: 146, endPoint x: 223, endPoint y: 153, distance: 14.0
click at [223, 153] on div at bounding box center [254, 150] width 300 height 50
drag, startPoint x: 218, startPoint y: 150, endPoint x: 282, endPoint y: 164, distance: 65.8
click at [282, 164] on div at bounding box center [254, 150] width 300 height 50
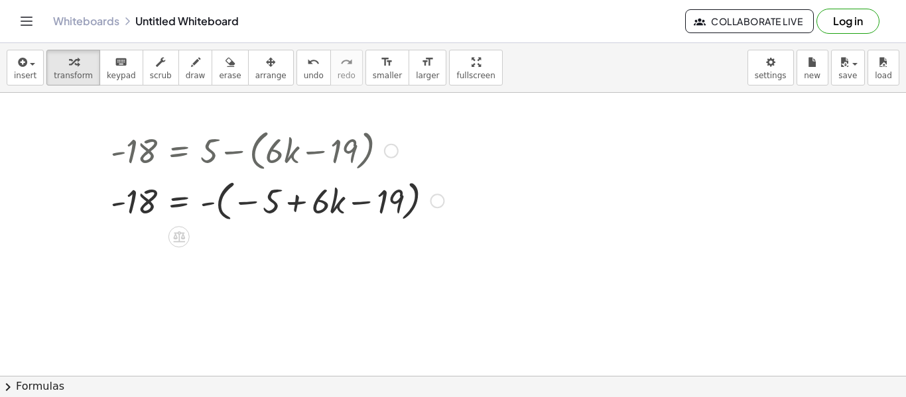
click at [296, 195] on div at bounding box center [277, 200] width 346 height 50
click at [256, 200] on div at bounding box center [277, 200] width 346 height 50
click at [251, 201] on div at bounding box center [277, 200] width 346 height 50
click at [307, 68] on icon "undo" at bounding box center [313, 62] width 13 height 16
